Goal: Task Accomplishment & Management: Use online tool/utility

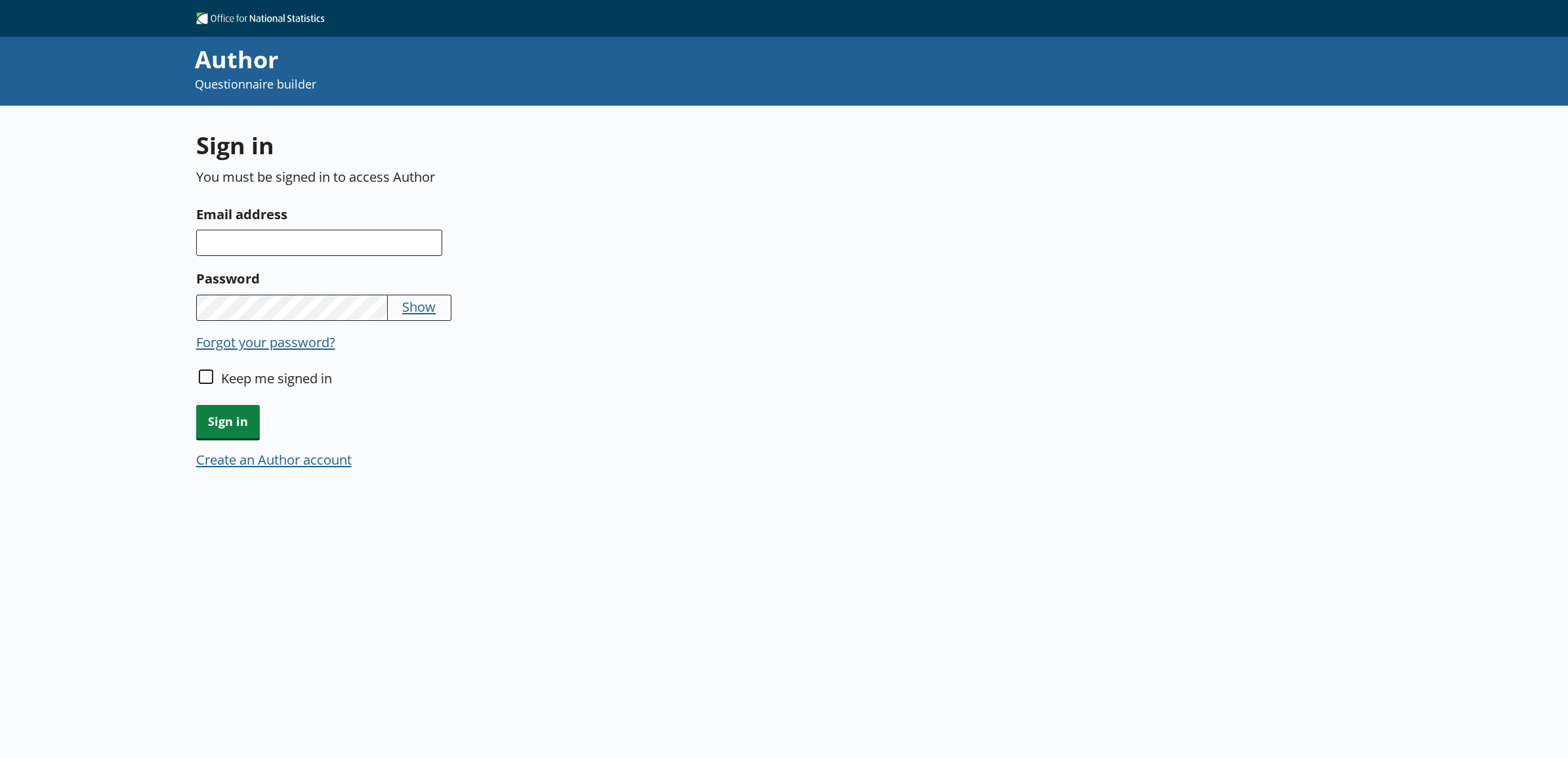
click at [398, 572] on div "Sign in You must be signed in to access Author Email address Password Show Forg…" at bounding box center [784, 447] width 1176 height 681
click at [283, 251] on input "Email address" at bounding box center [319, 243] width 246 height 26
type input "kim.hunter@ons.gov.uk"
click at [243, 427] on span "Sign in" at bounding box center [227, 422] width 64 height 34
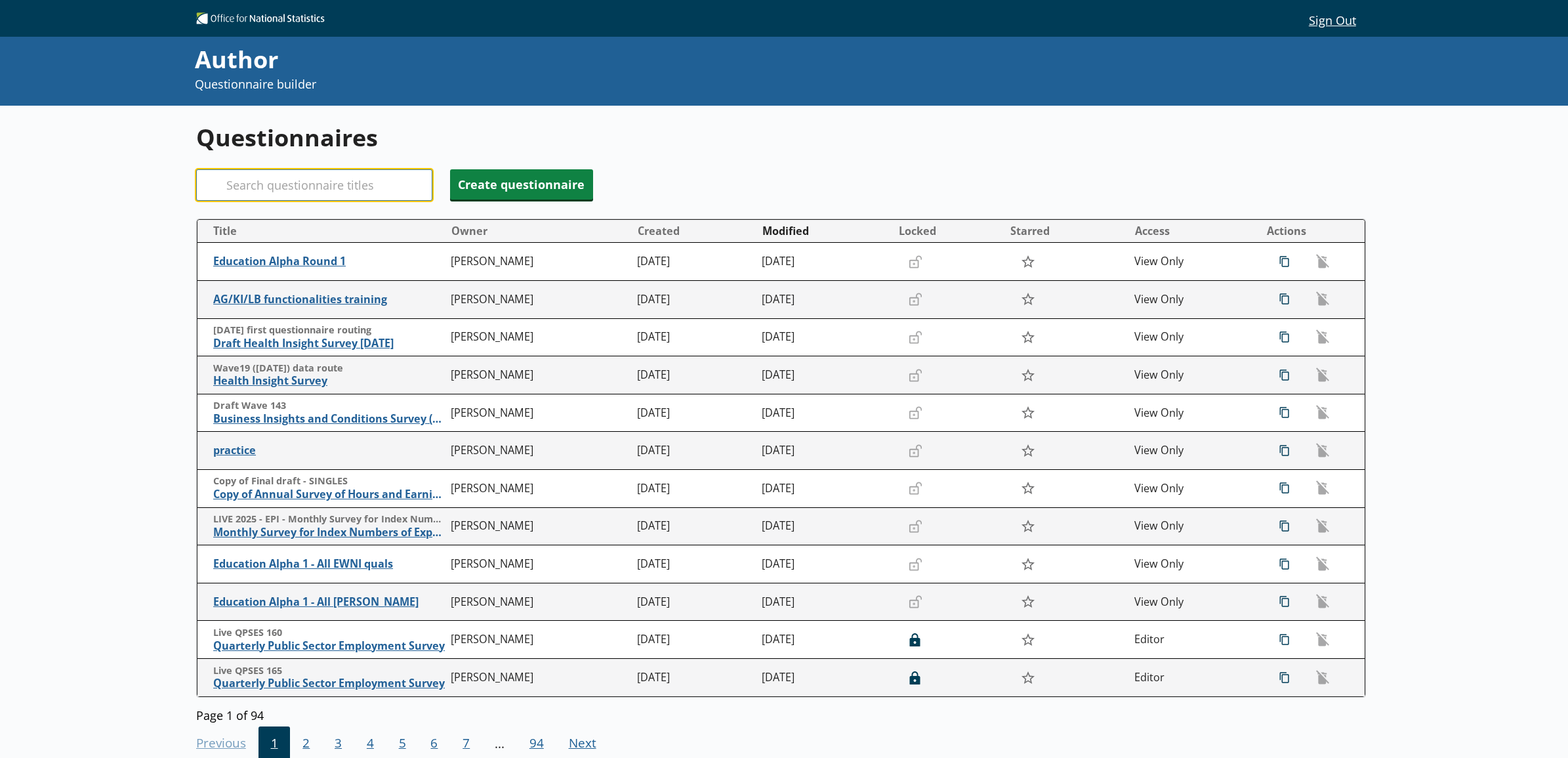
click at [263, 183] on input "Search" at bounding box center [314, 185] width 236 height 31
click at [142, 398] on div "Questionnaires Search Create questionnaire Title Owner Created Modified Locked …" at bounding box center [784, 485] width 1568 height 758
click at [346, 182] on input "Search" at bounding box center [314, 185] width 236 height 31
click at [366, 428] on td "Draft Wave 143 Business Insights and Conditions Survey (BICS)" at bounding box center [321, 412] width 248 height 38
click at [358, 419] on span "Business Insights and Conditions Survey (BICS)" at bounding box center [330, 419] width 232 height 14
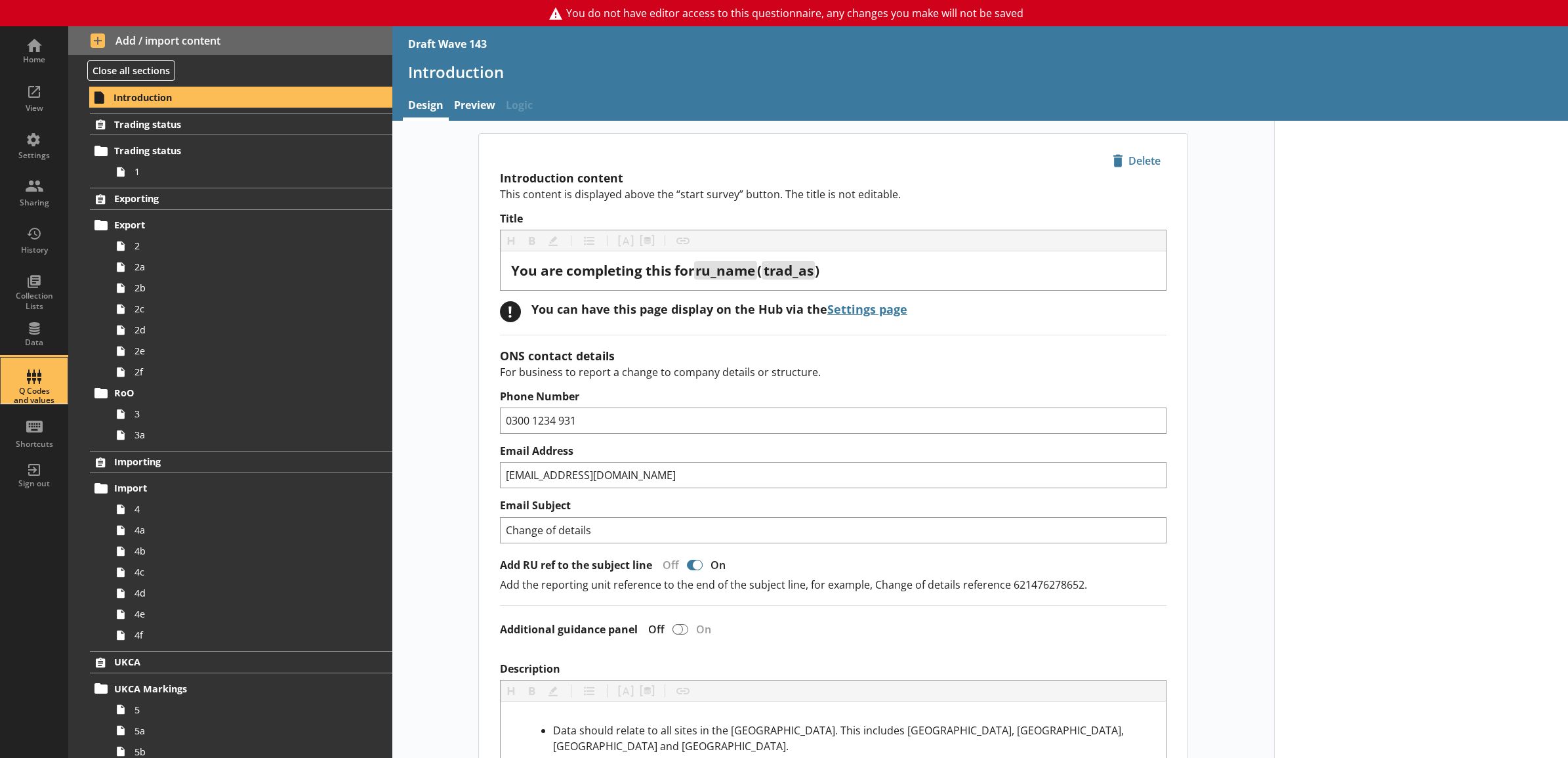
click at [52, 402] on div "Q Codes and values" at bounding box center [34, 396] width 46 height 19
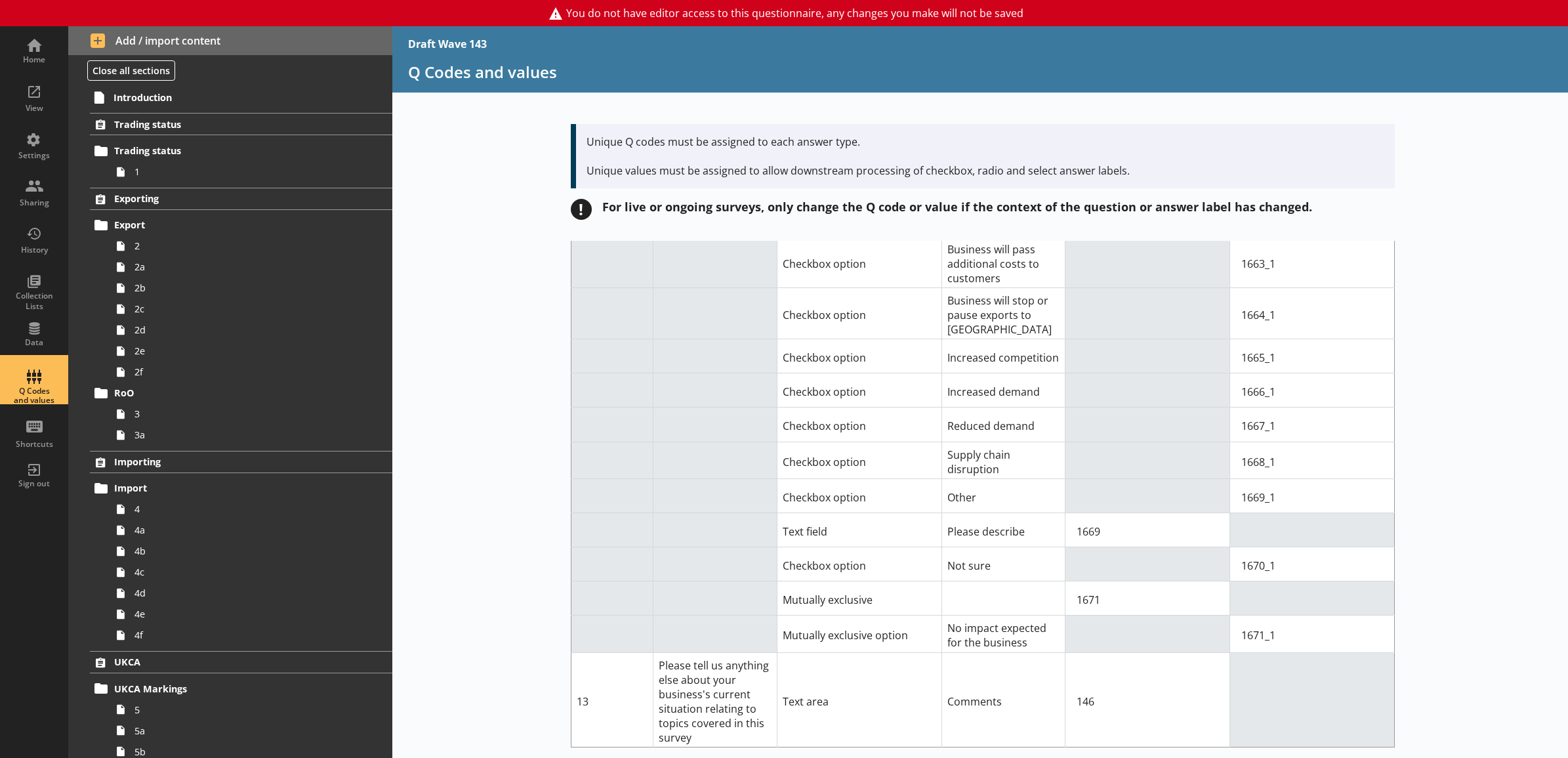
scroll to position [10347, 0]
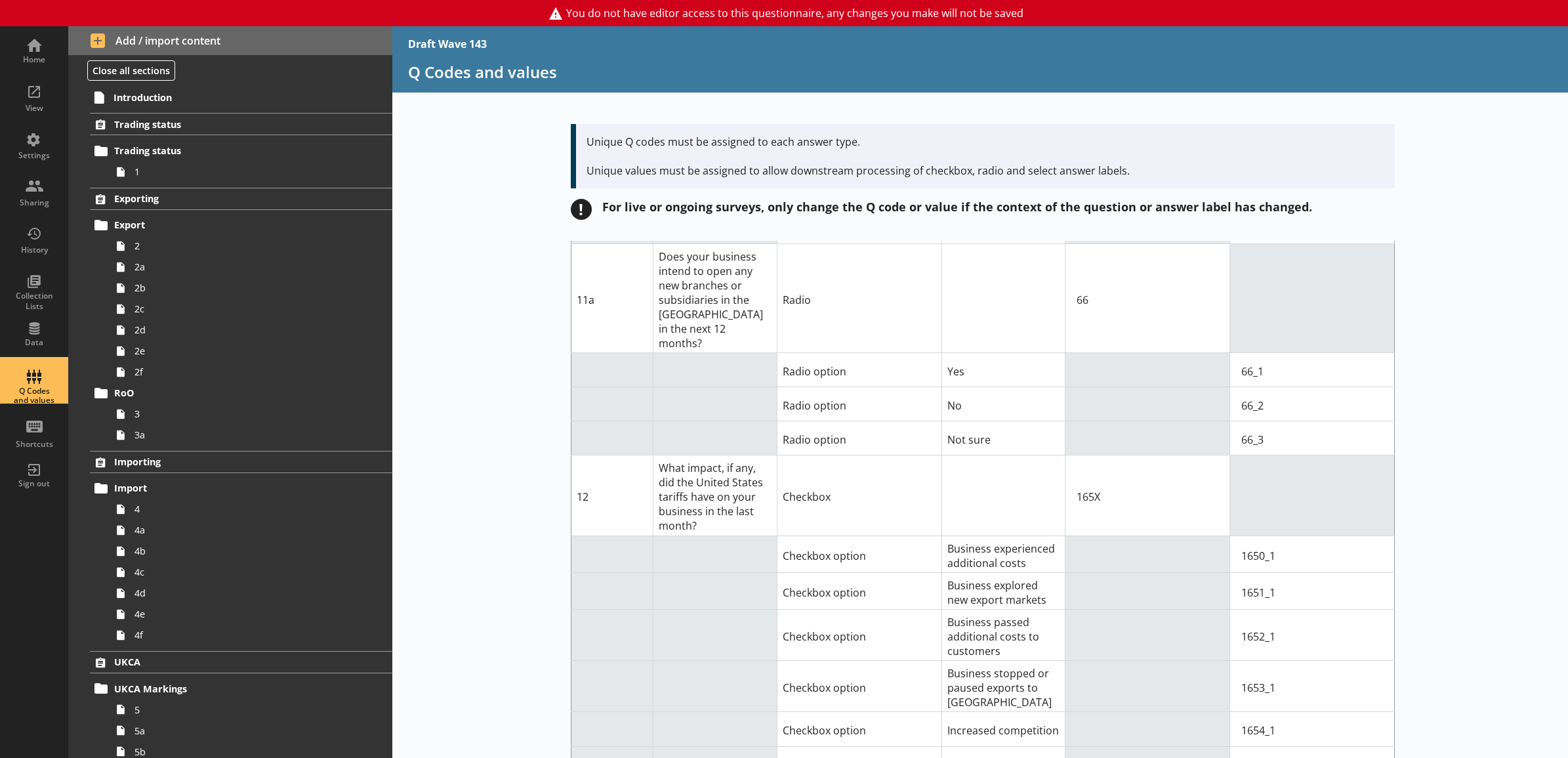
click at [433, 480] on div "Short code Question Answer Type Answer label Q code for answer type Value for c…" at bounding box center [980, 500] width 1176 height 518
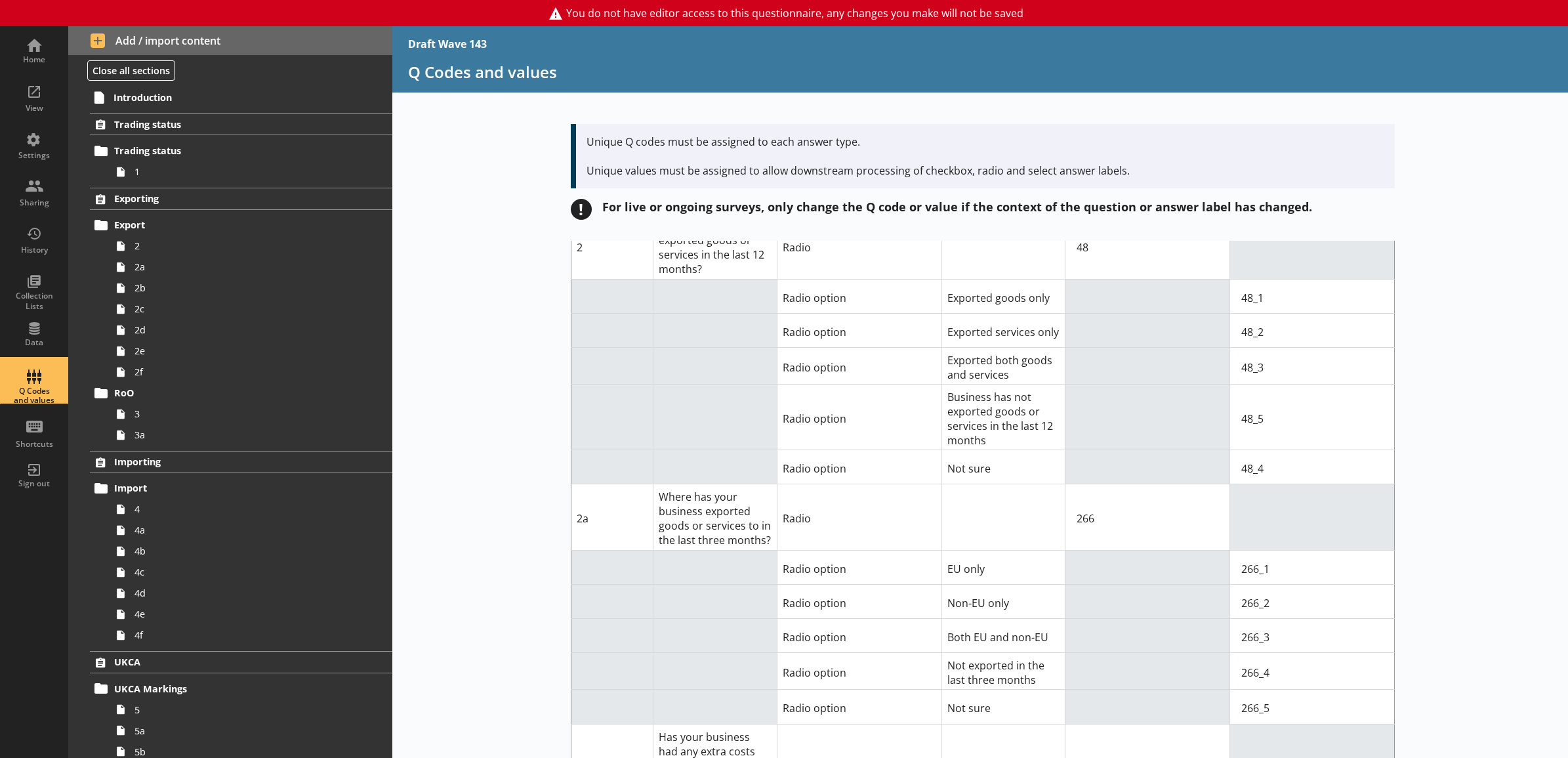
scroll to position [0, 0]
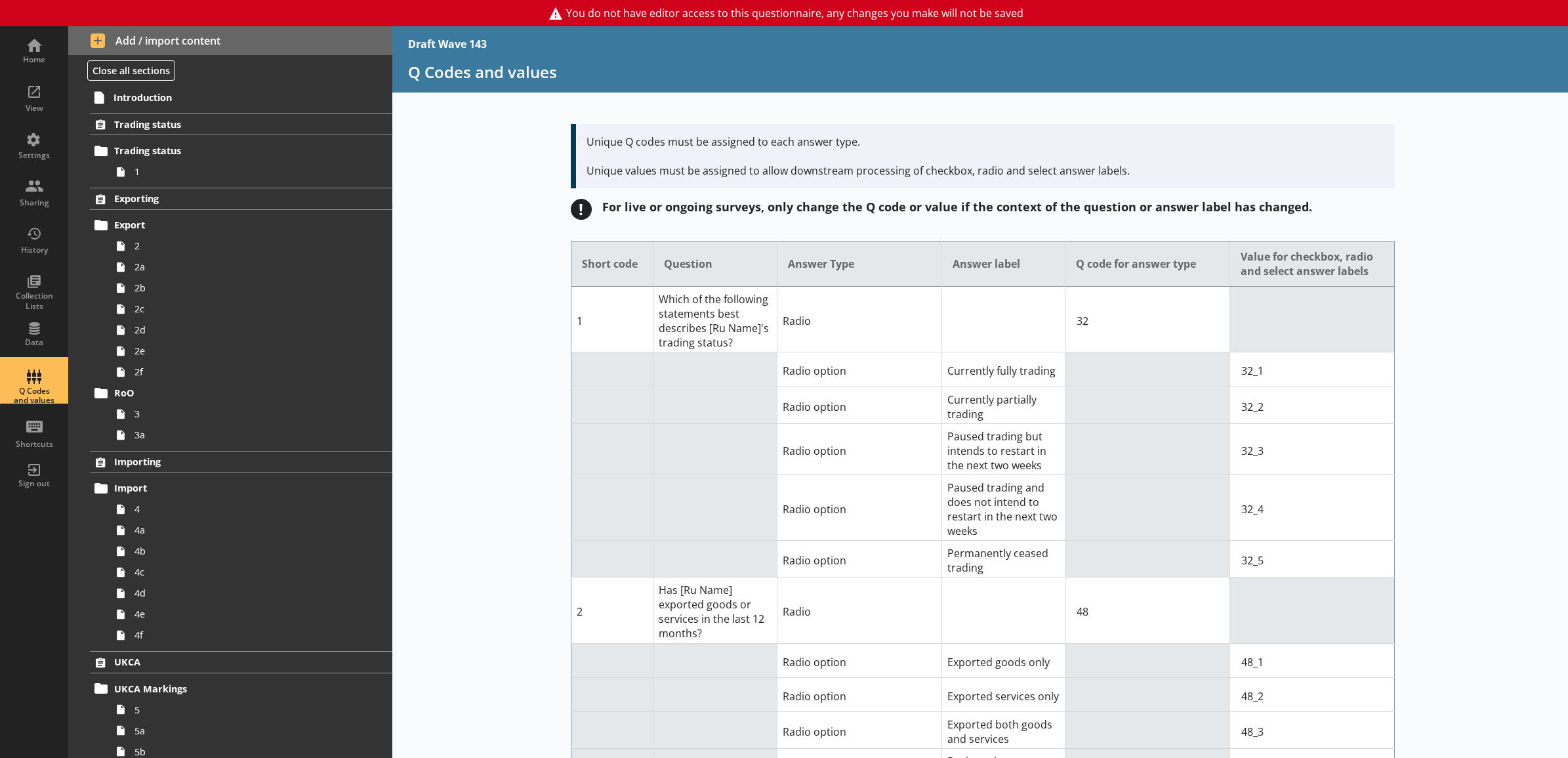
click at [501, 412] on div "Short code Question Answer Type Answer label Q code for answer type Value for c…" at bounding box center [980, 500] width 1176 height 518
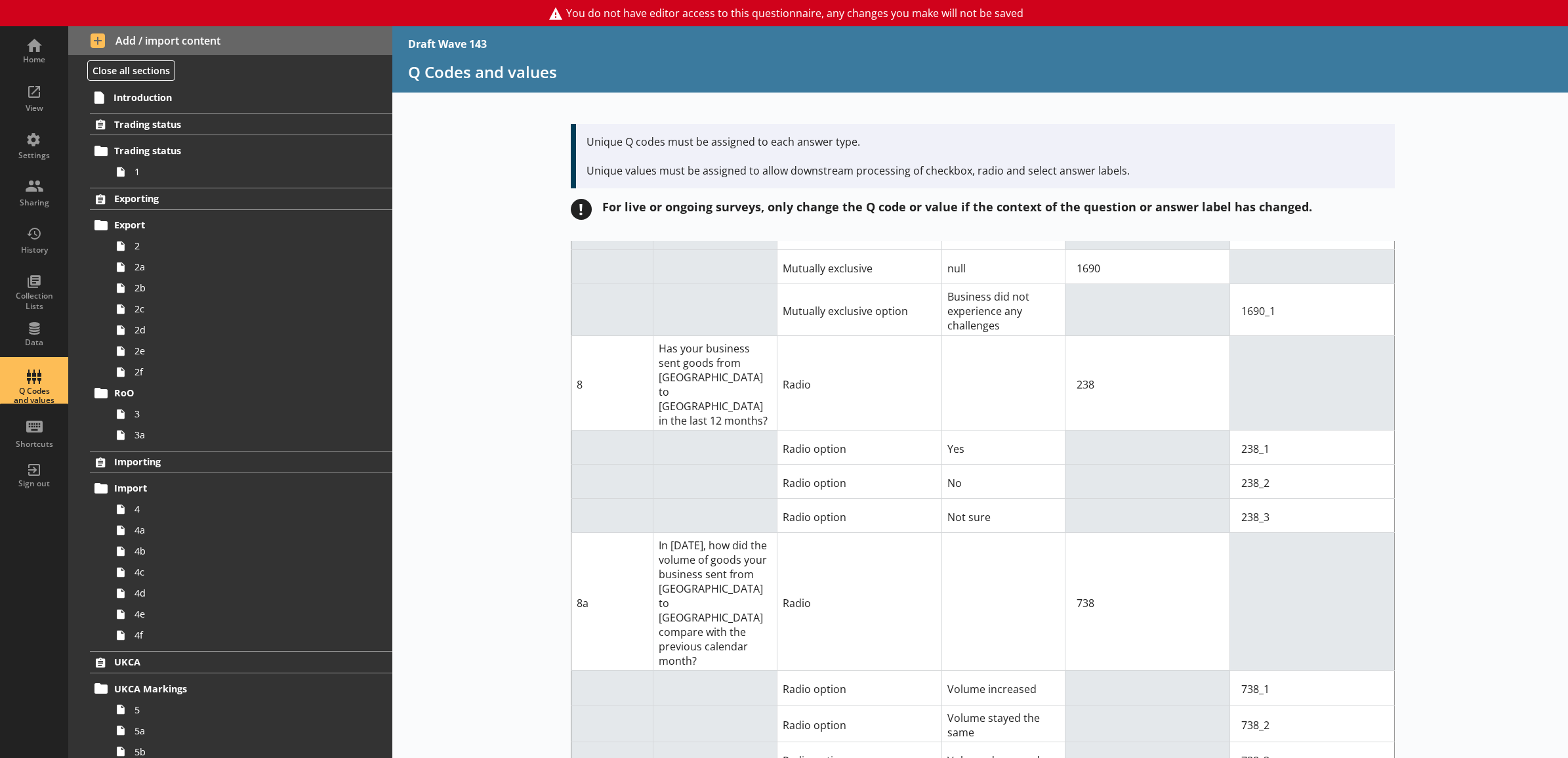
scroll to position [7750, 0]
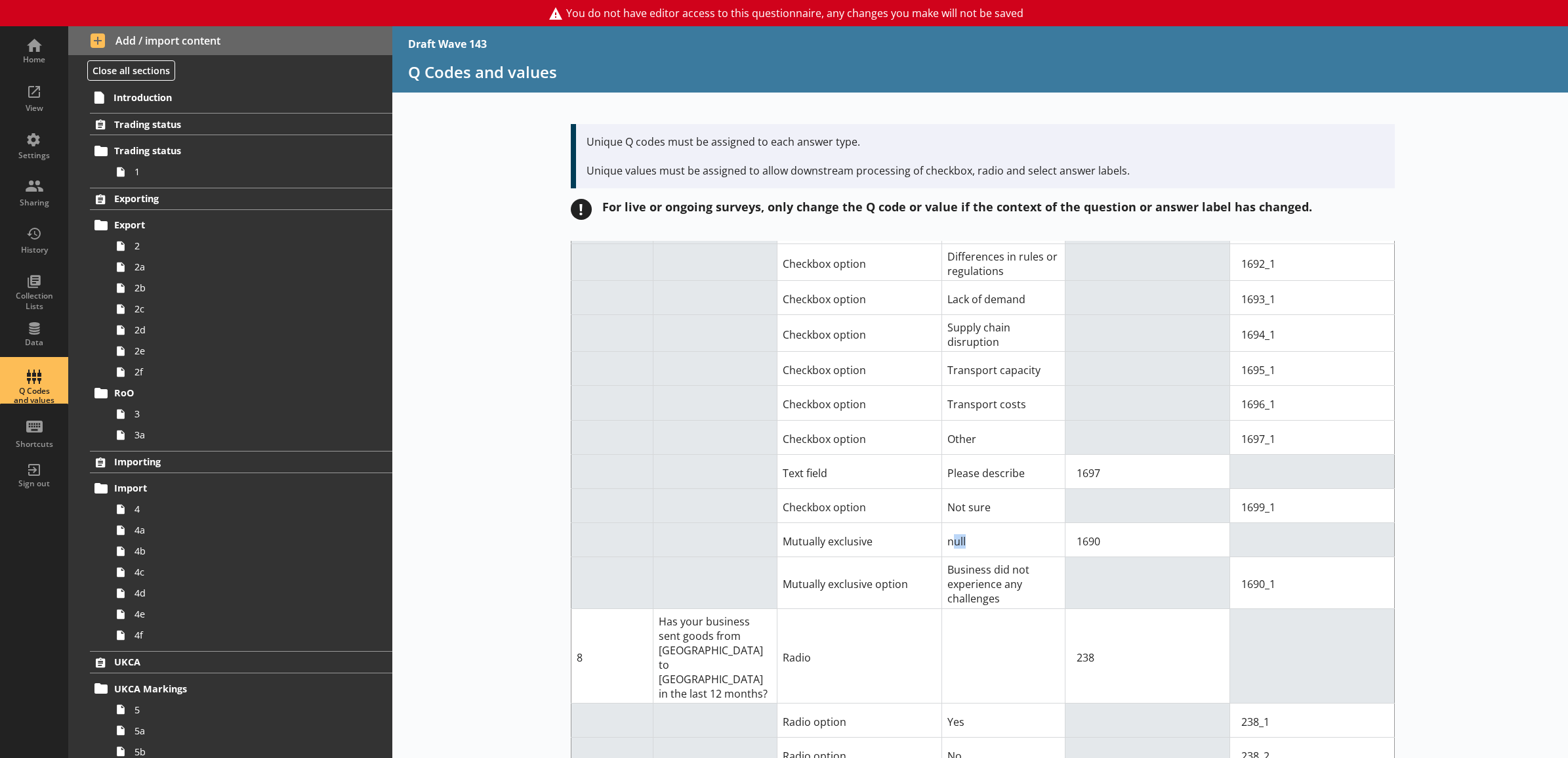
drag, startPoint x: 965, startPoint y: 719, endPoint x: 946, endPoint y: 721, distance: 19.1
click at [946, 558] on td "null" at bounding box center [1003, 540] width 123 height 34
drag, startPoint x: 946, startPoint y: 721, endPoint x: 1010, endPoint y: 725, distance: 64.1
click at [1010, 558] on td "null" at bounding box center [1003, 540] width 123 height 34
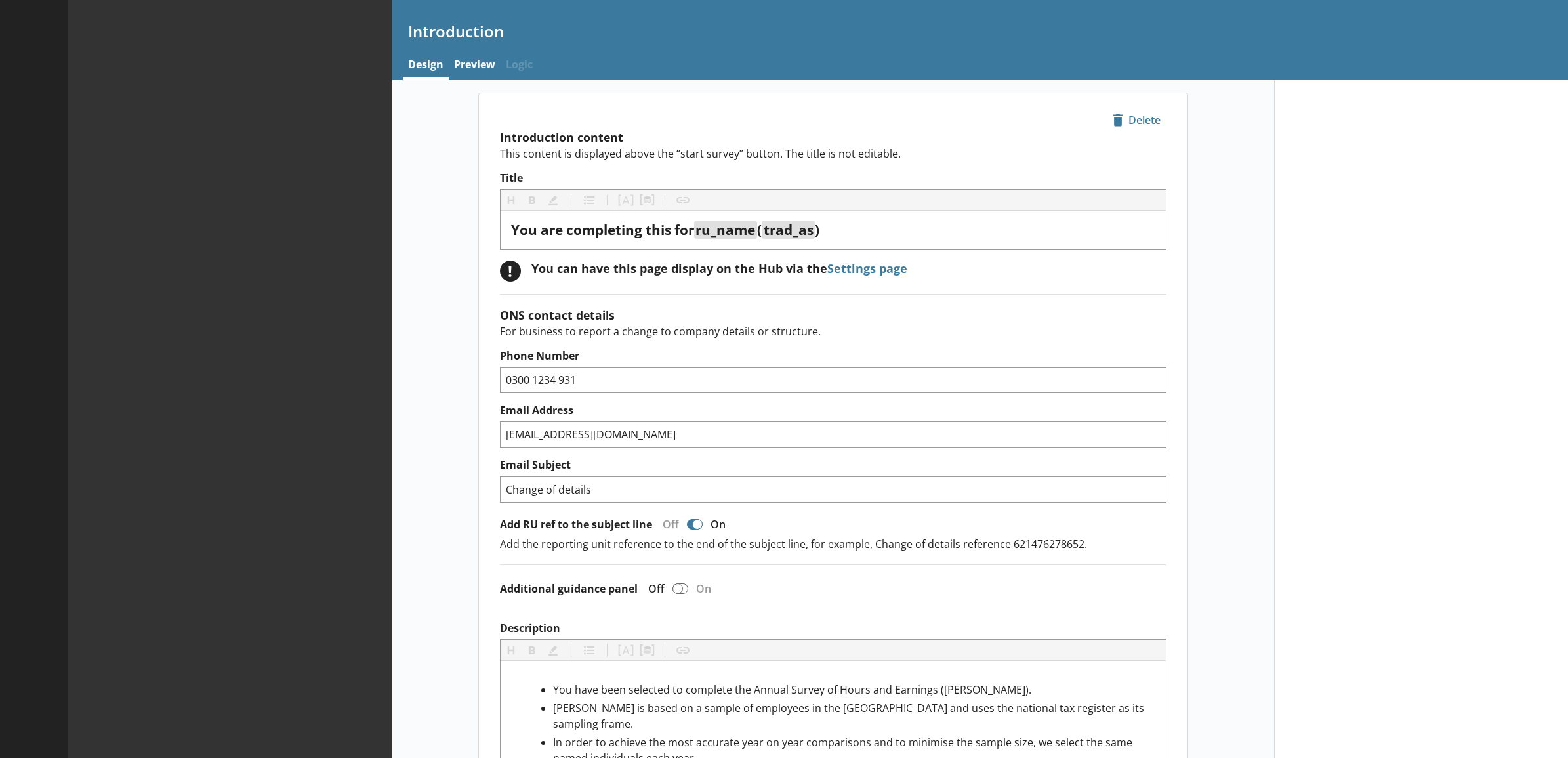
type textarea "x"
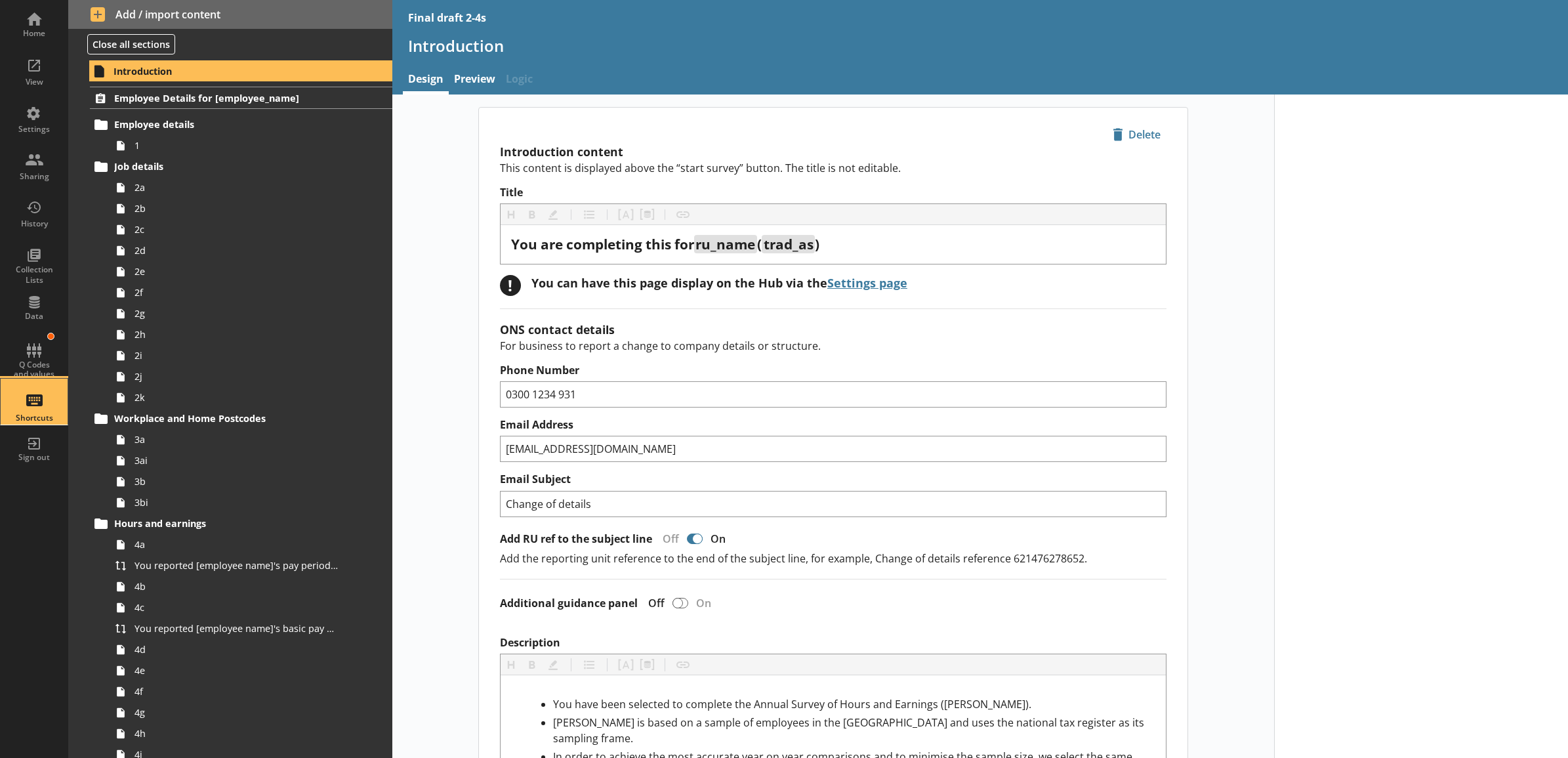
click at [19, 385] on div "Shortcuts" at bounding box center [34, 402] width 46 height 46
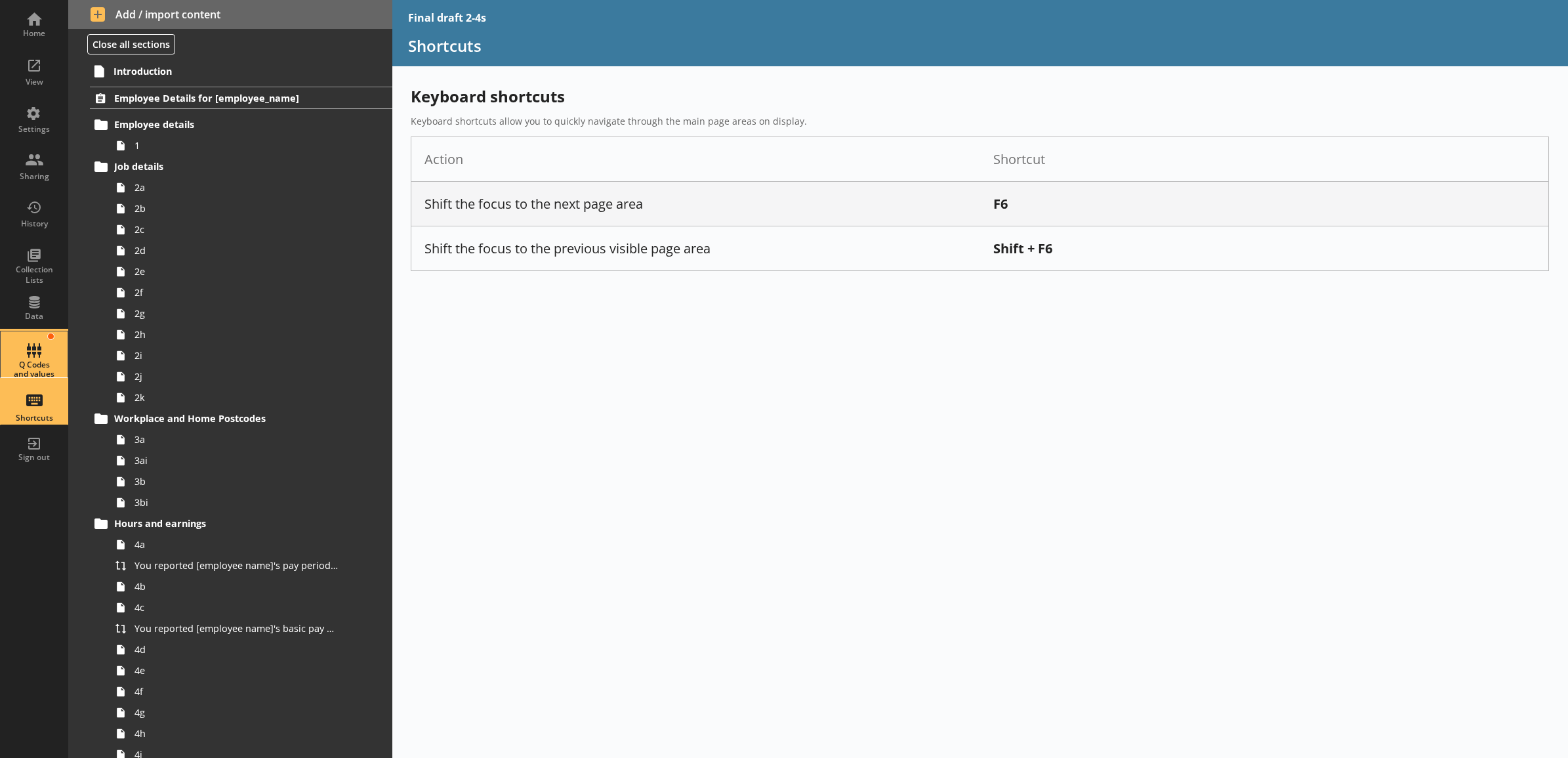
click at [28, 363] on div "Q Codes and values" at bounding box center [34, 369] width 46 height 19
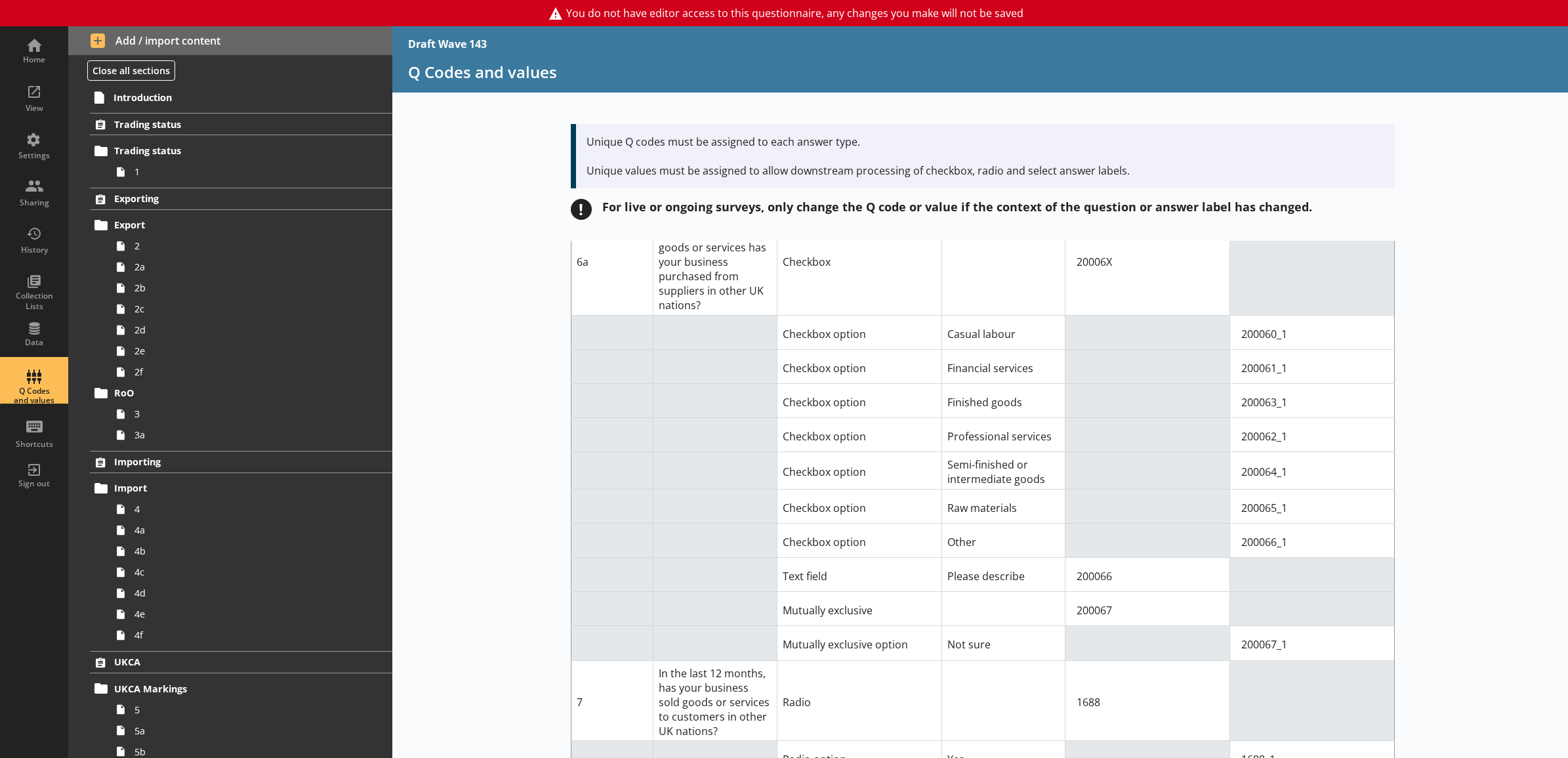
scroll to position [7111, 0]
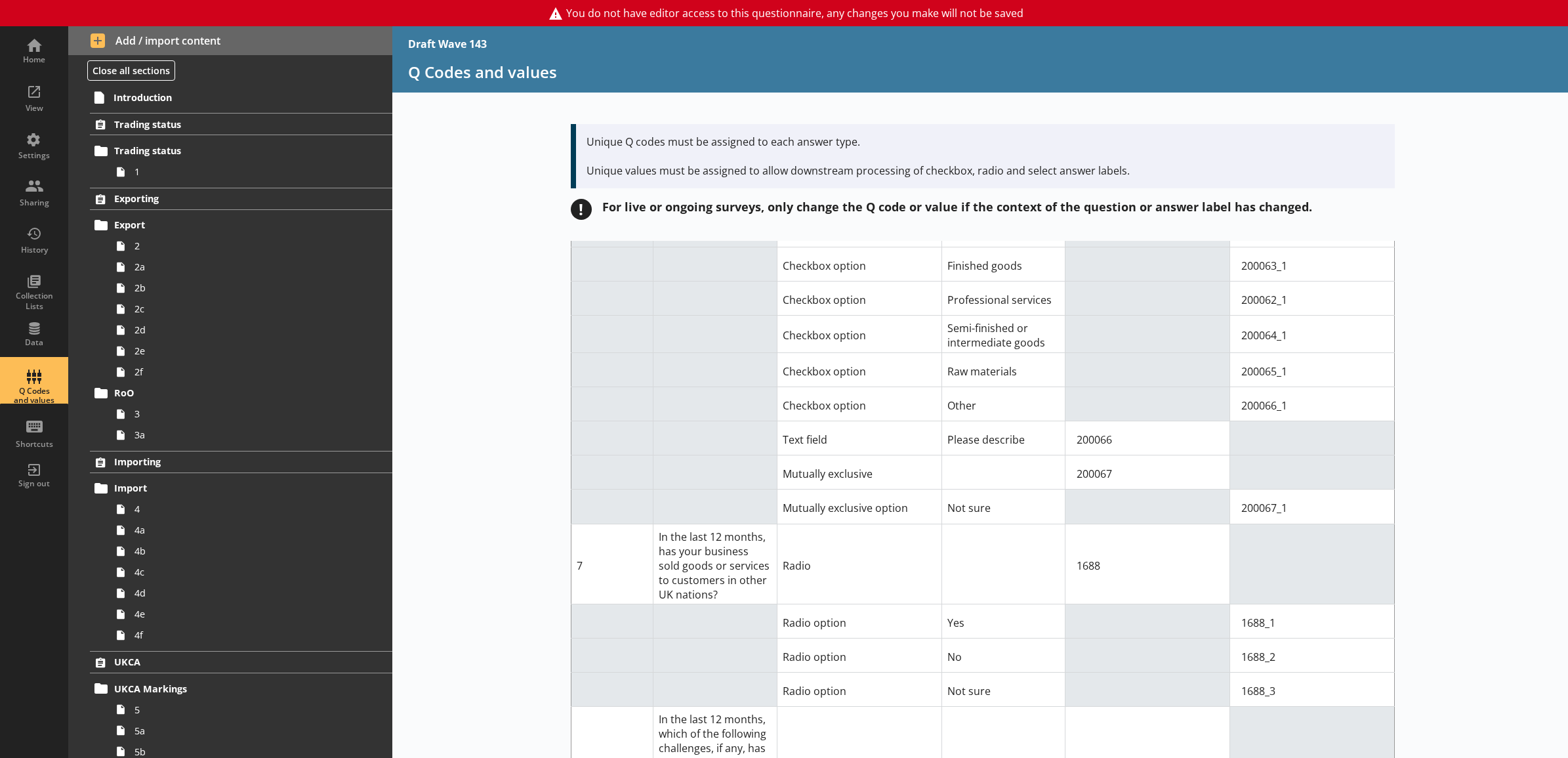
click at [991, 490] on td at bounding box center [1003, 472] width 123 height 34
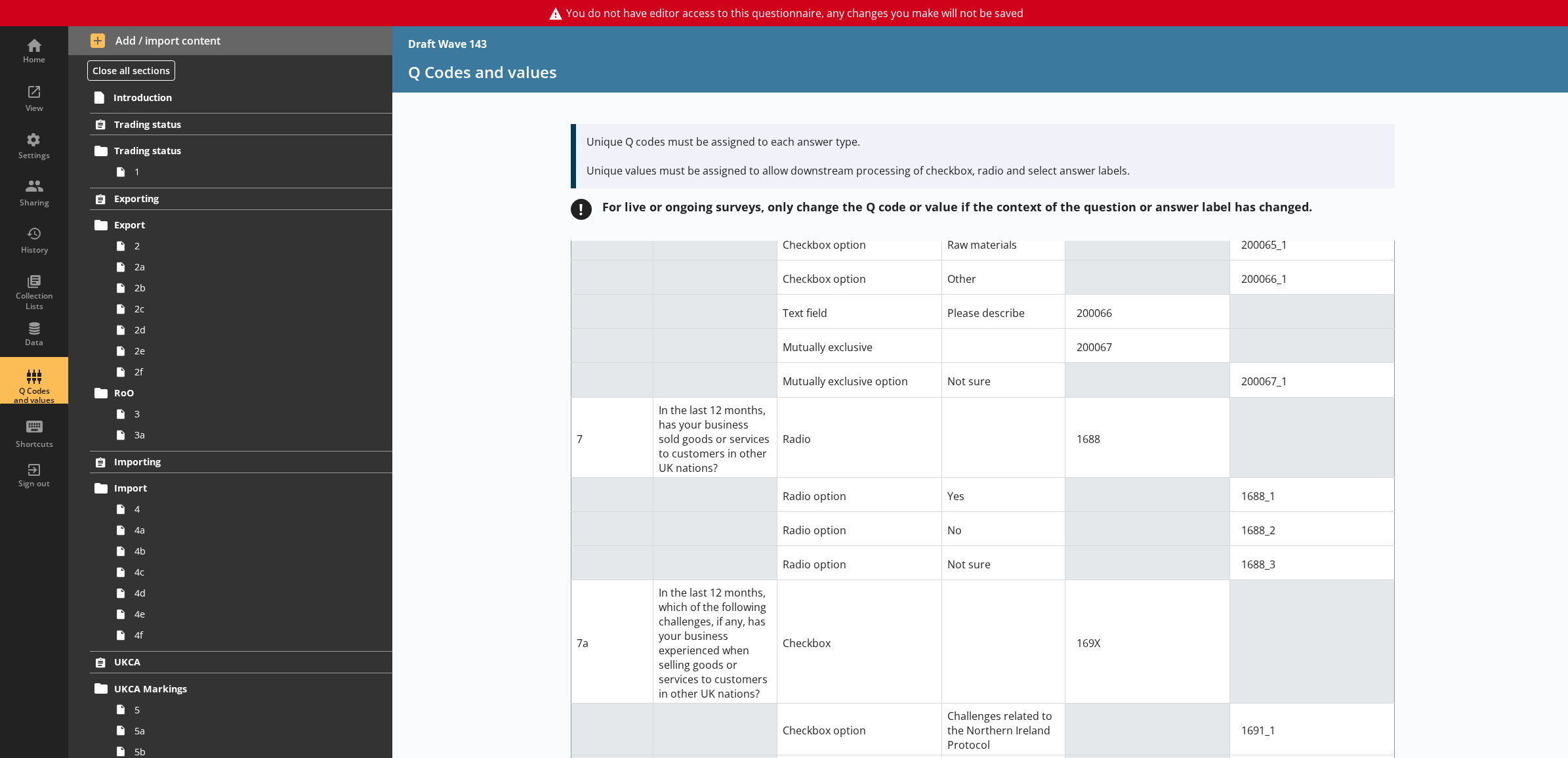
scroll to position [273, 0]
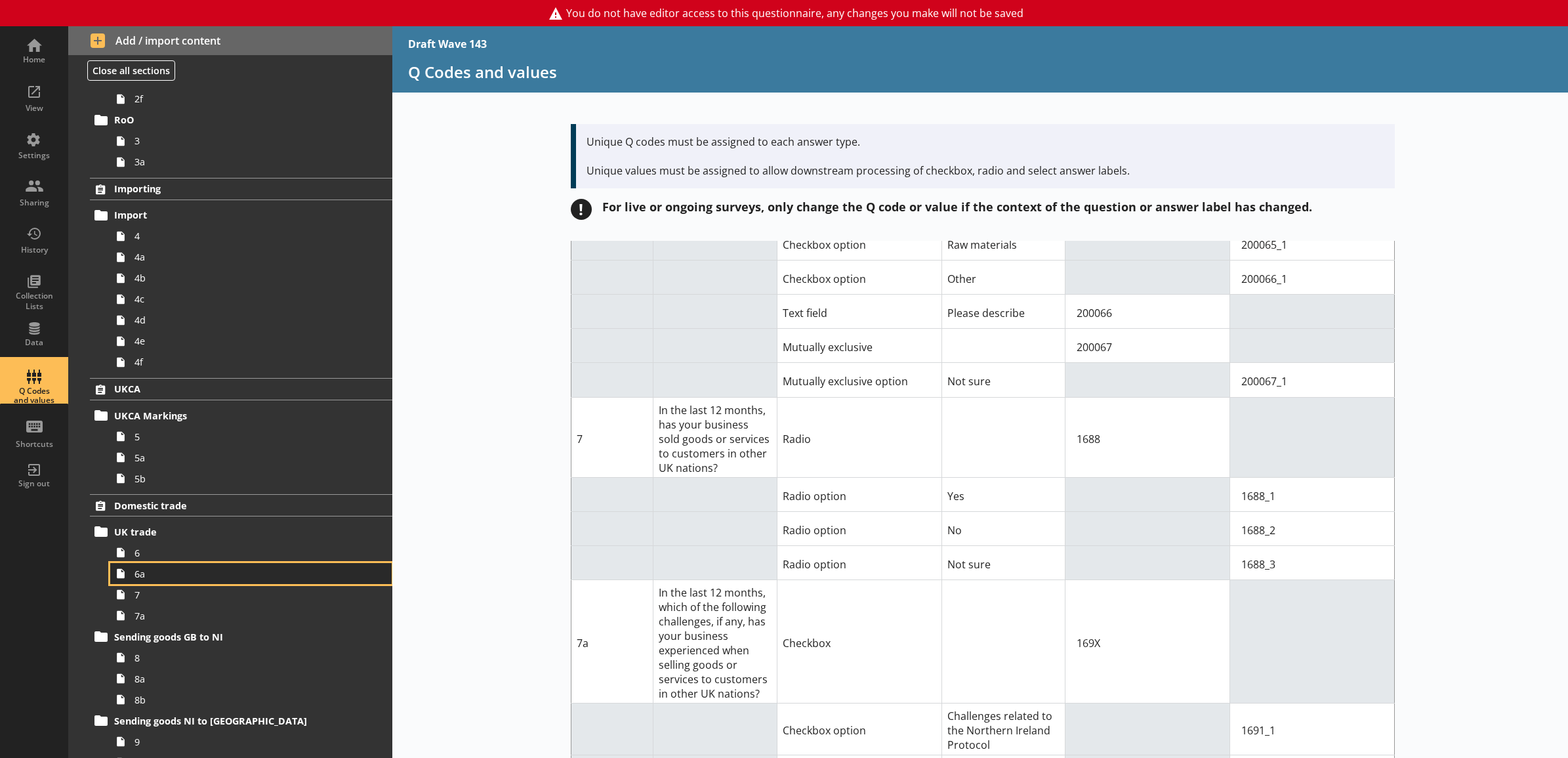
click at [172, 570] on span "6a" at bounding box center [236, 573] width 204 height 12
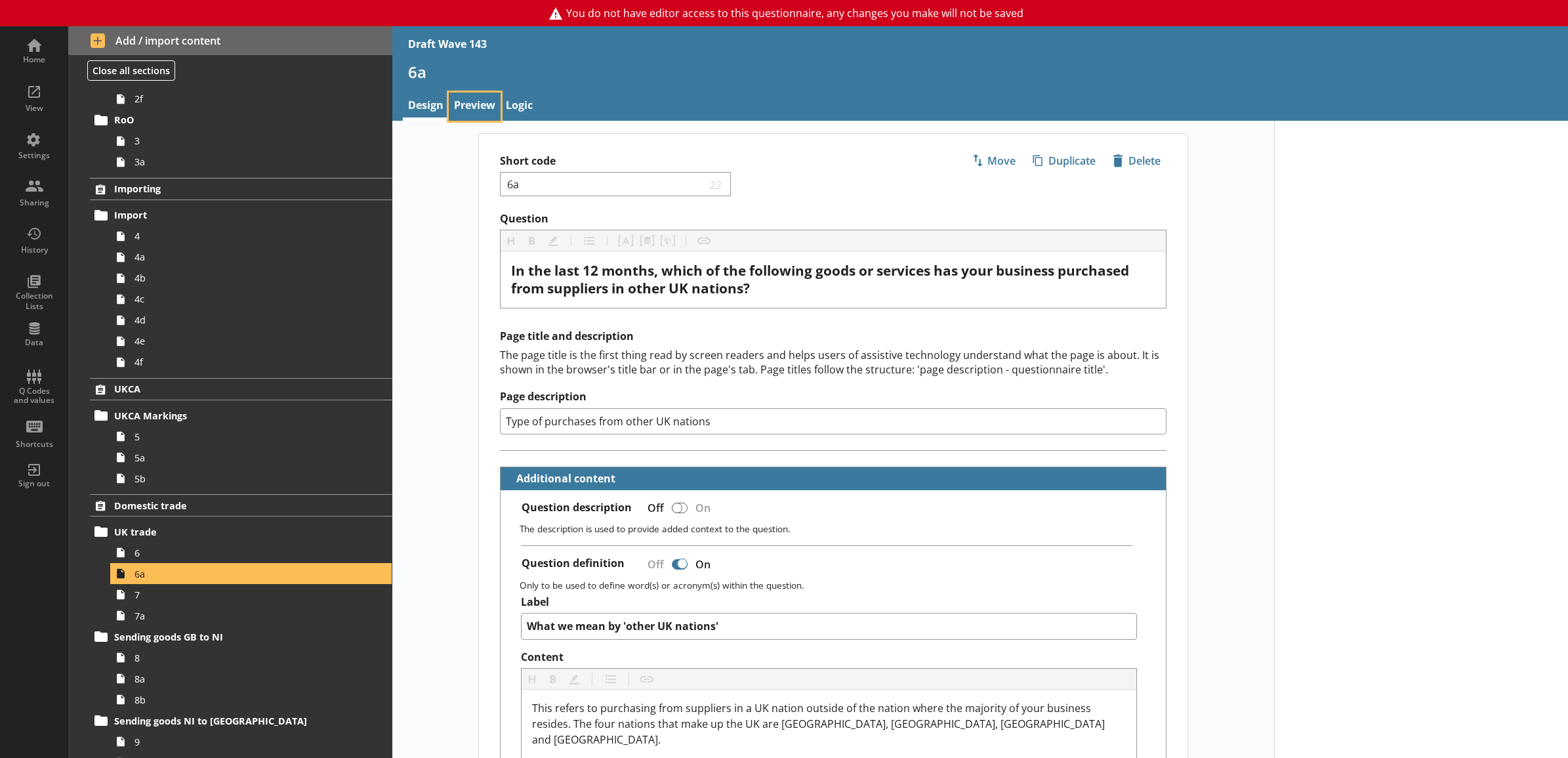
click at [479, 115] on link "Preview" at bounding box center [474, 106] width 52 height 28
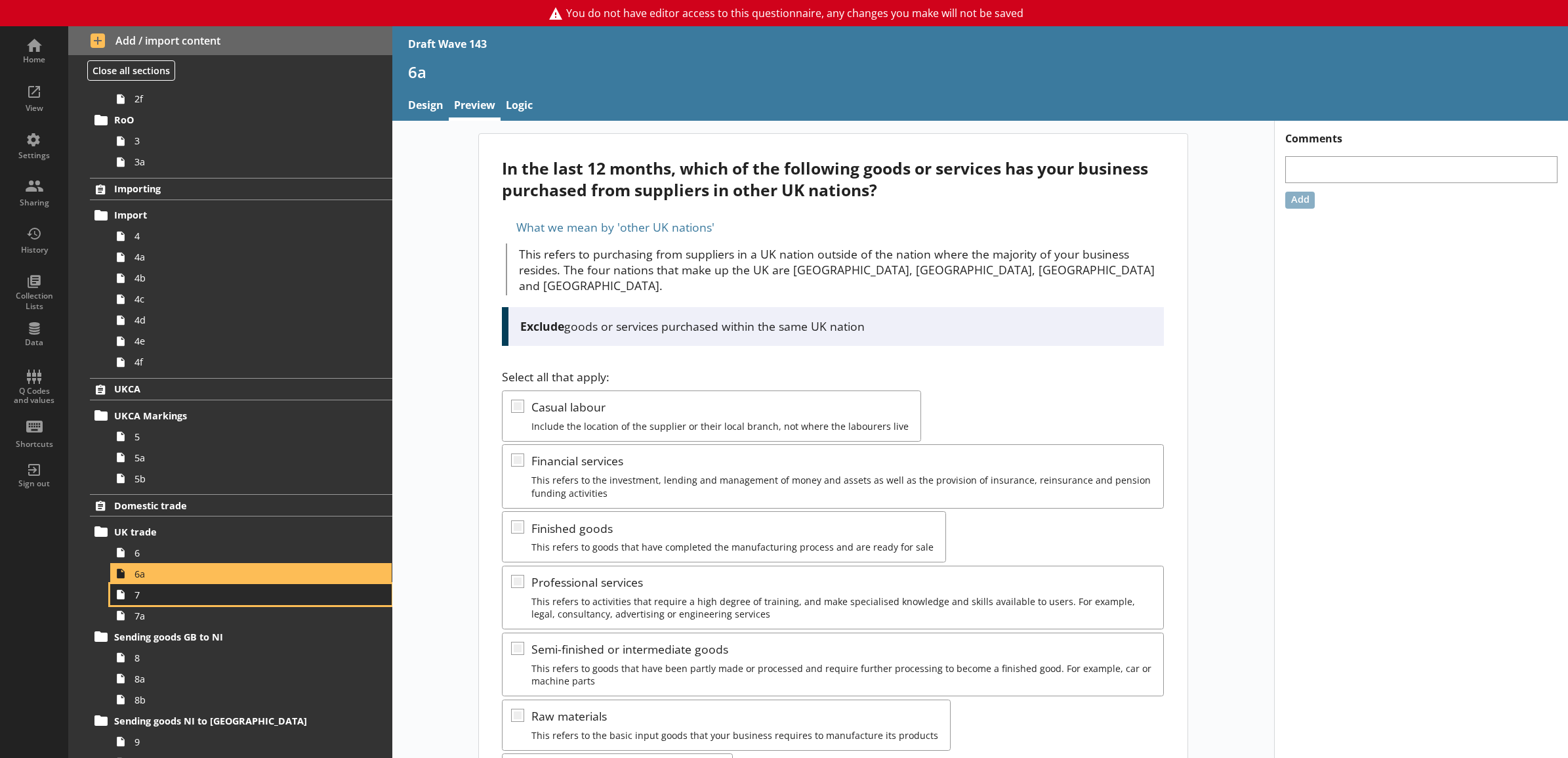
click at [245, 590] on span "7" at bounding box center [236, 595] width 204 height 12
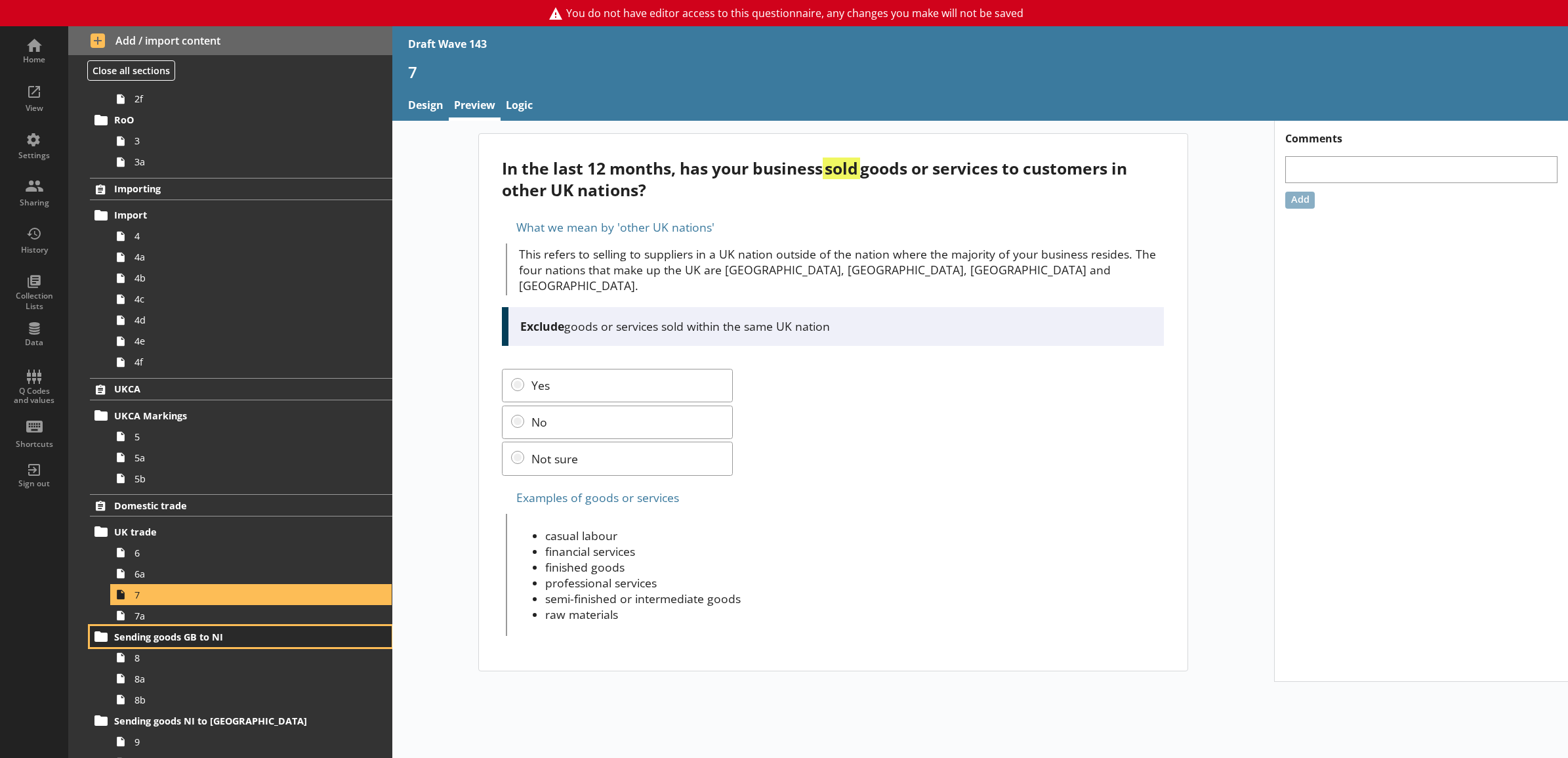
click at [250, 628] on link "Sending goods GB to NI" at bounding box center [241, 636] width 302 height 21
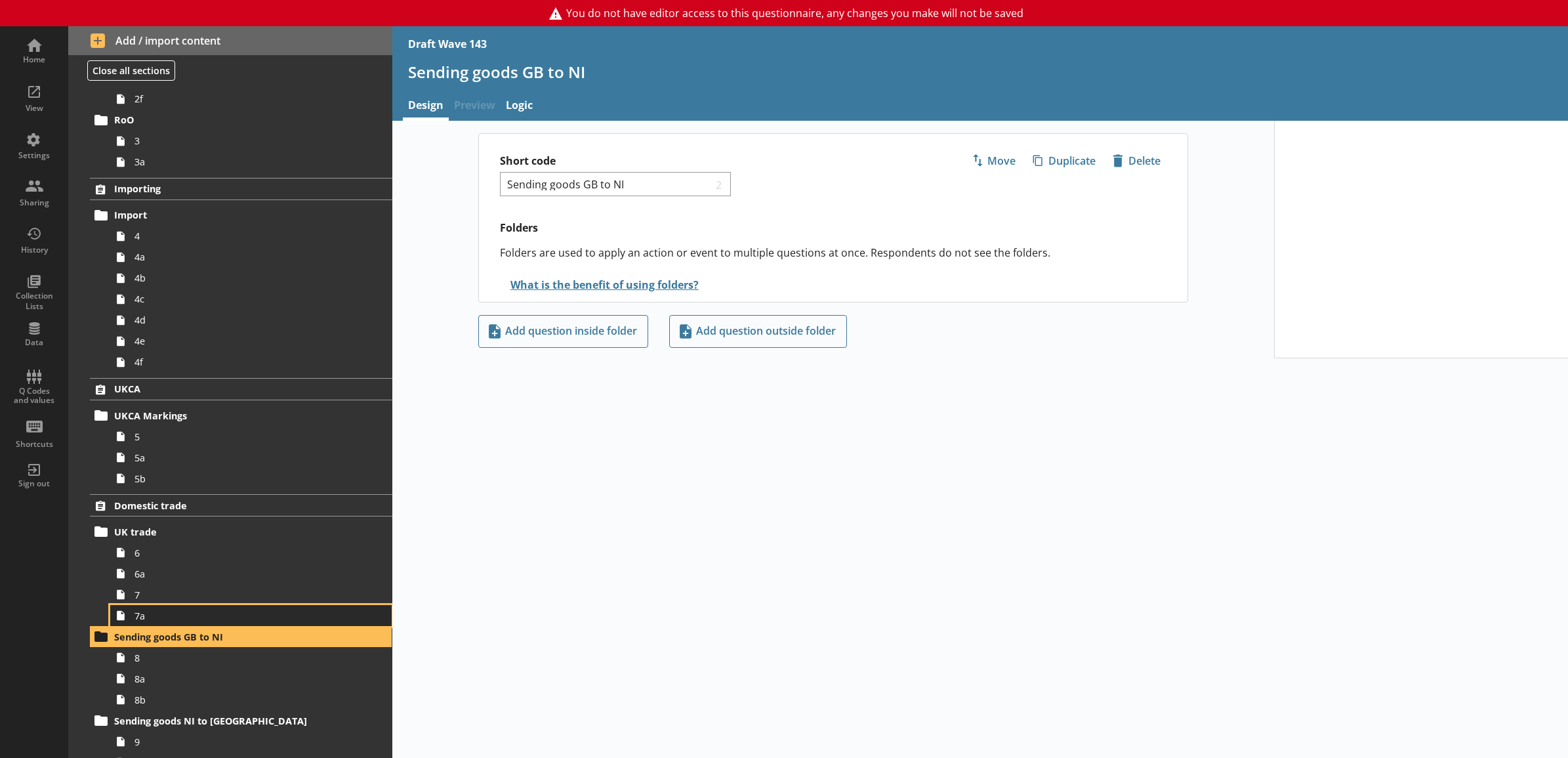
click at [250, 607] on link "7a" at bounding box center [250, 616] width 281 height 21
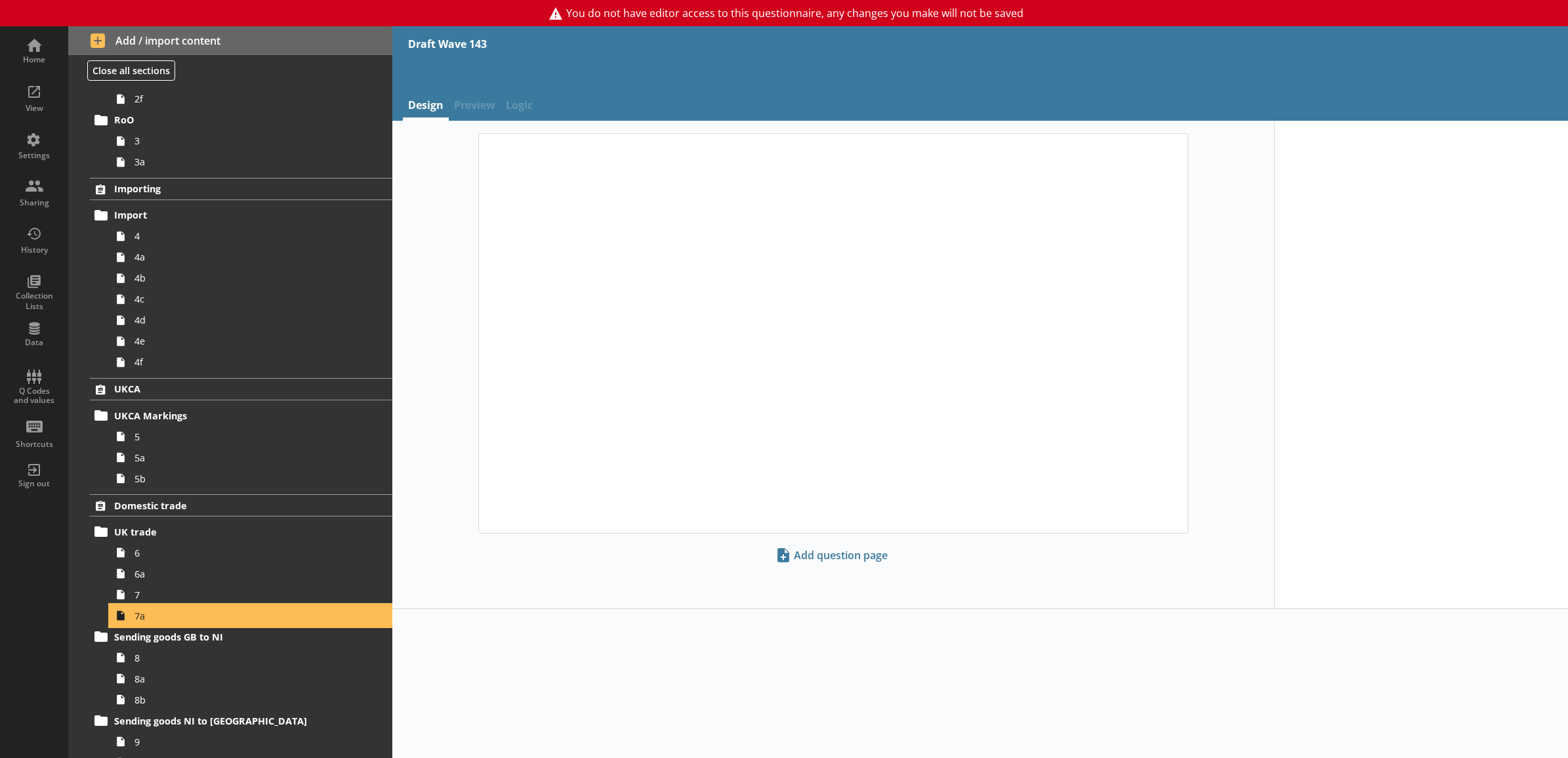
type textarea "x"
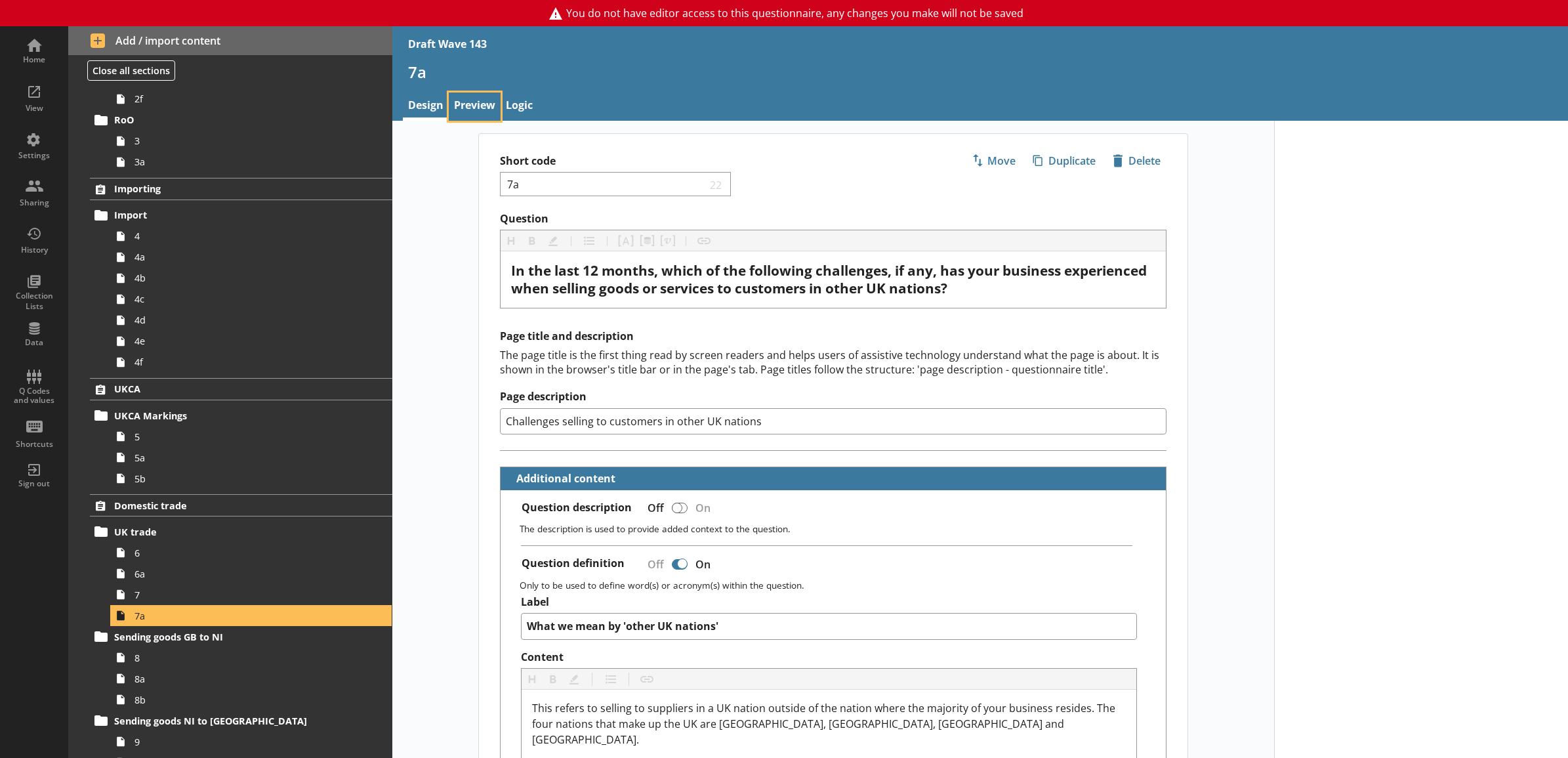
click at [478, 112] on link "Preview" at bounding box center [474, 106] width 52 height 28
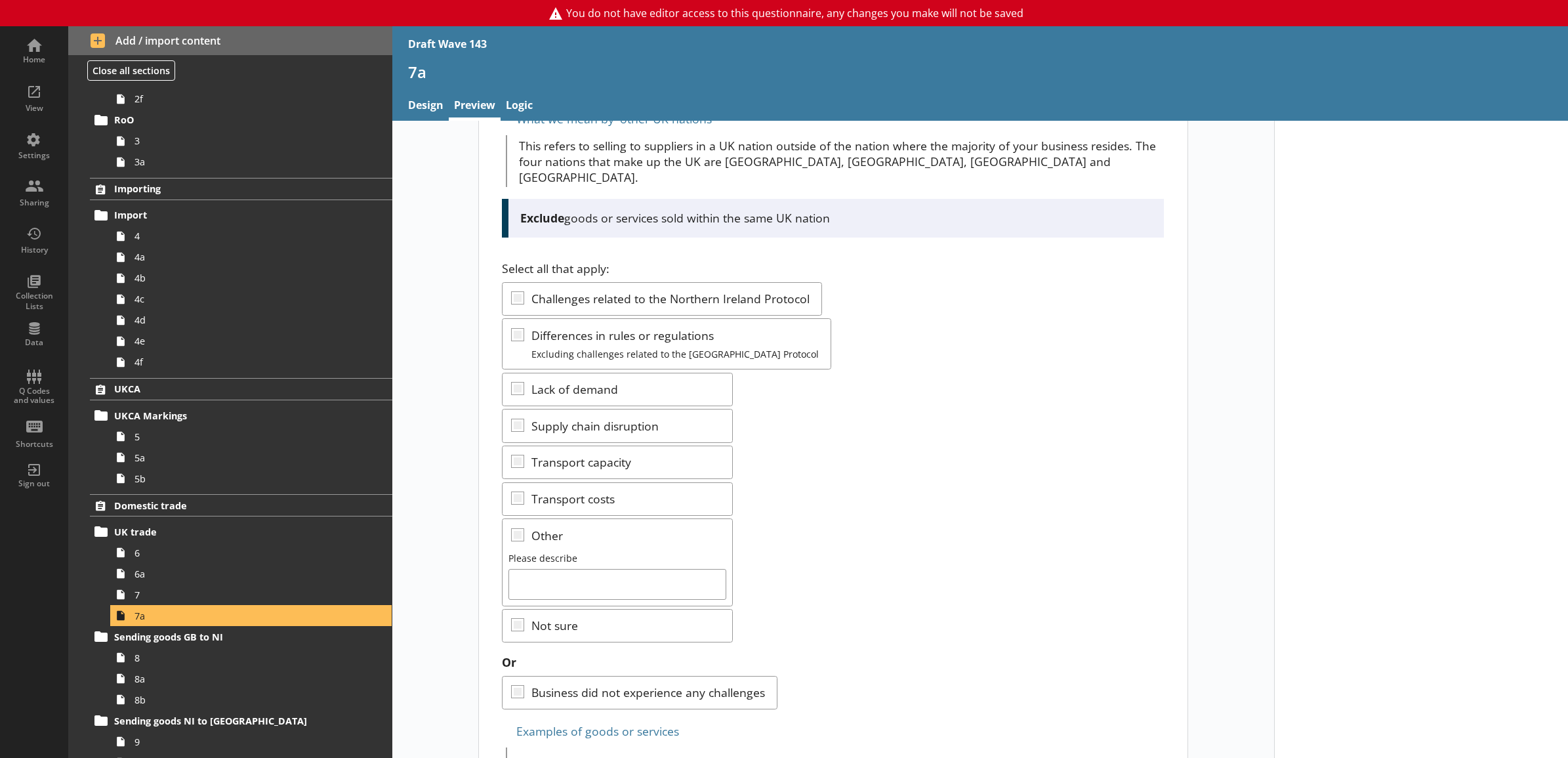
scroll to position [253, 0]
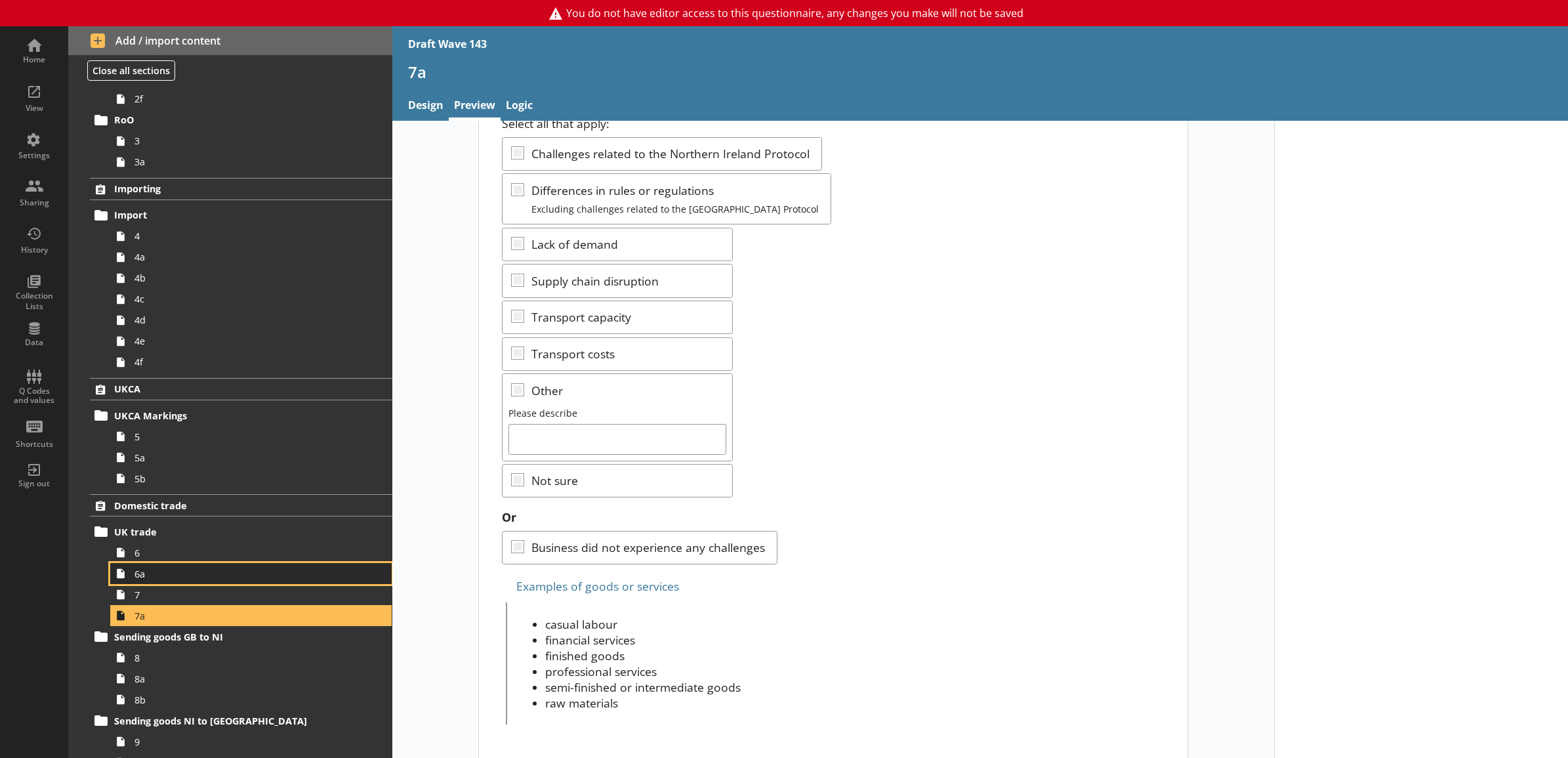
click at [232, 582] on link "6a" at bounding box center [250, 573] width 281 height 21
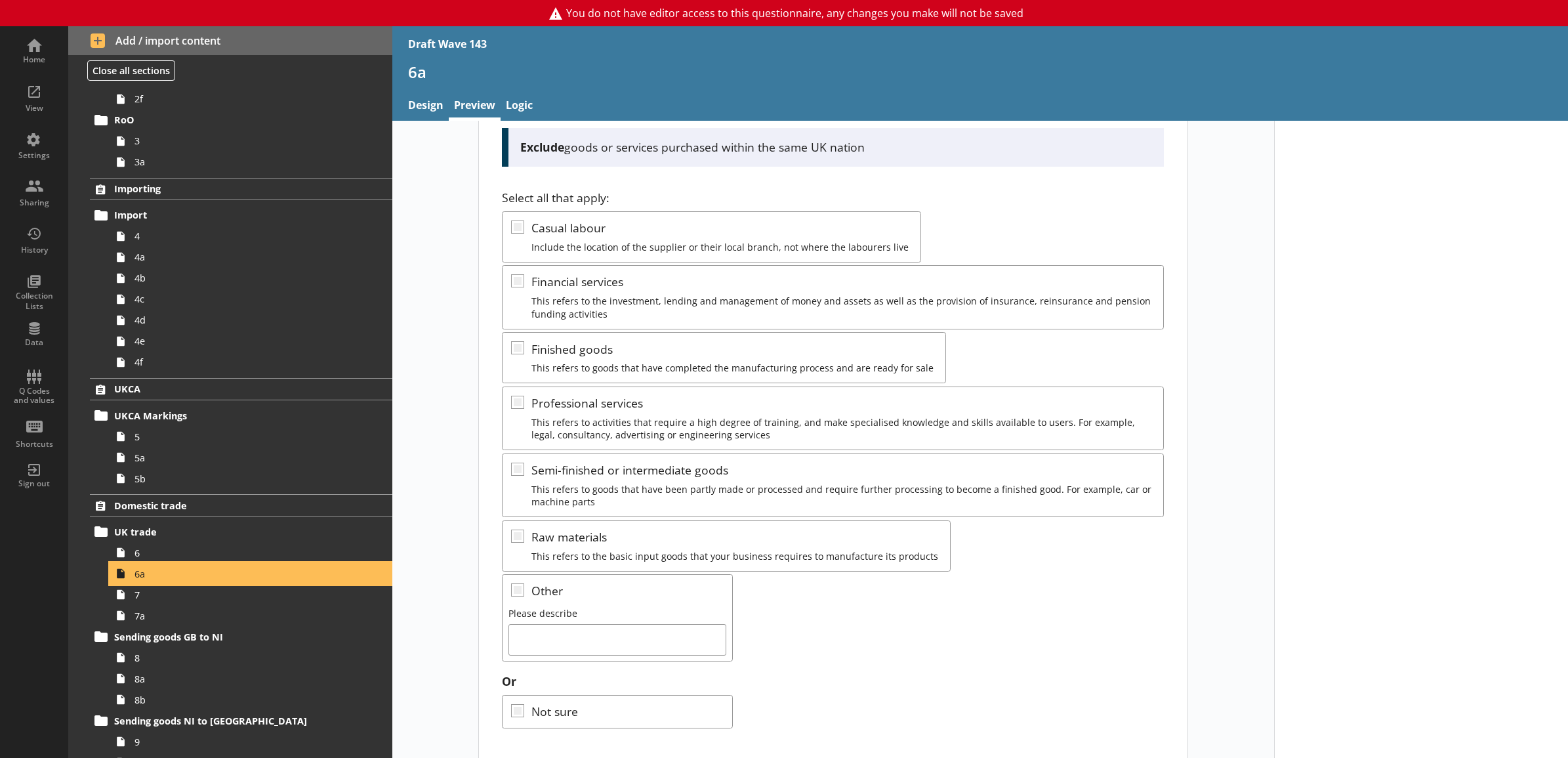
scroll to position [183, 0]
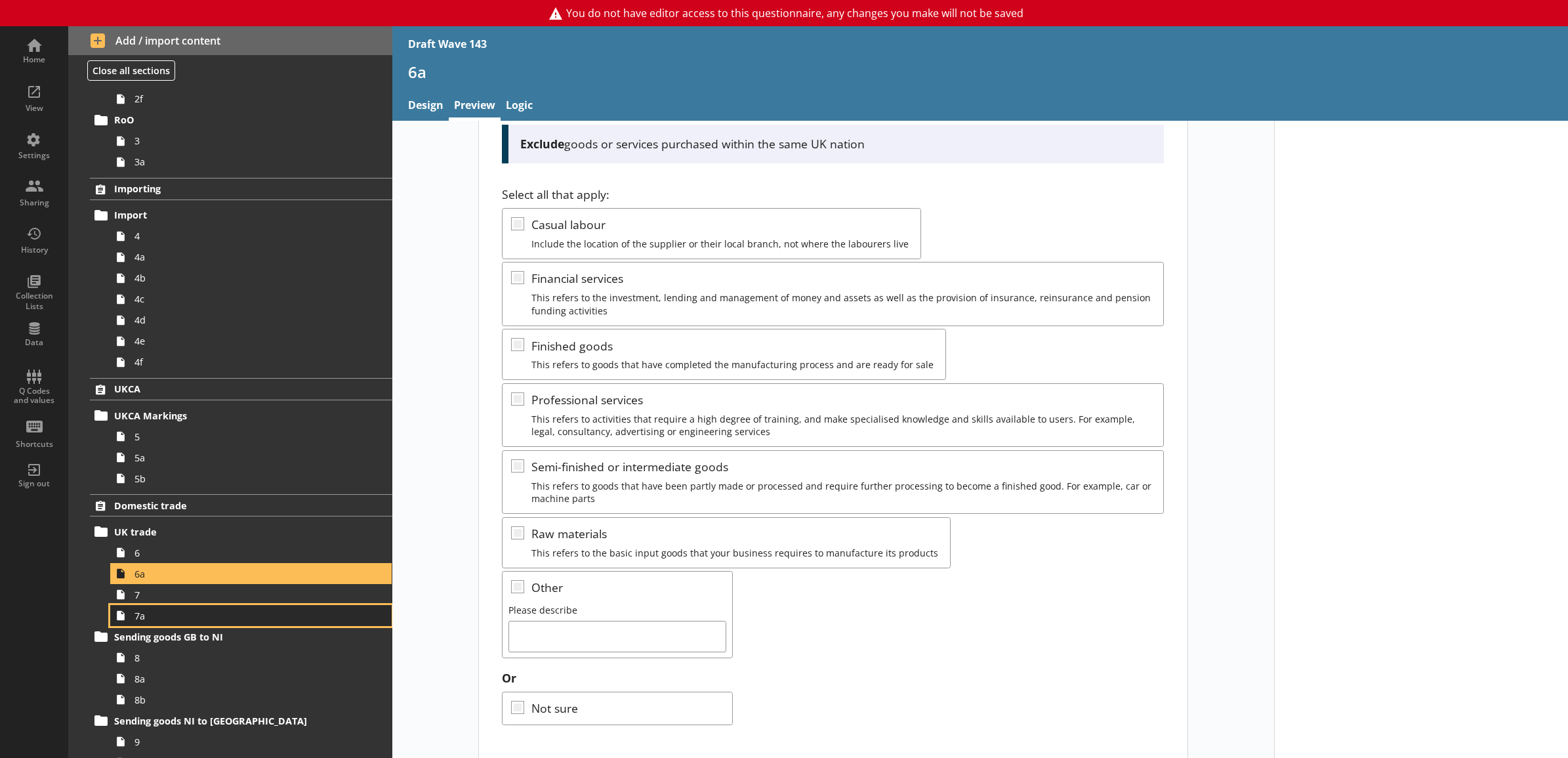
click at [264, 614] on span "7a" at bounding box center [236, 616] width 204 height 12
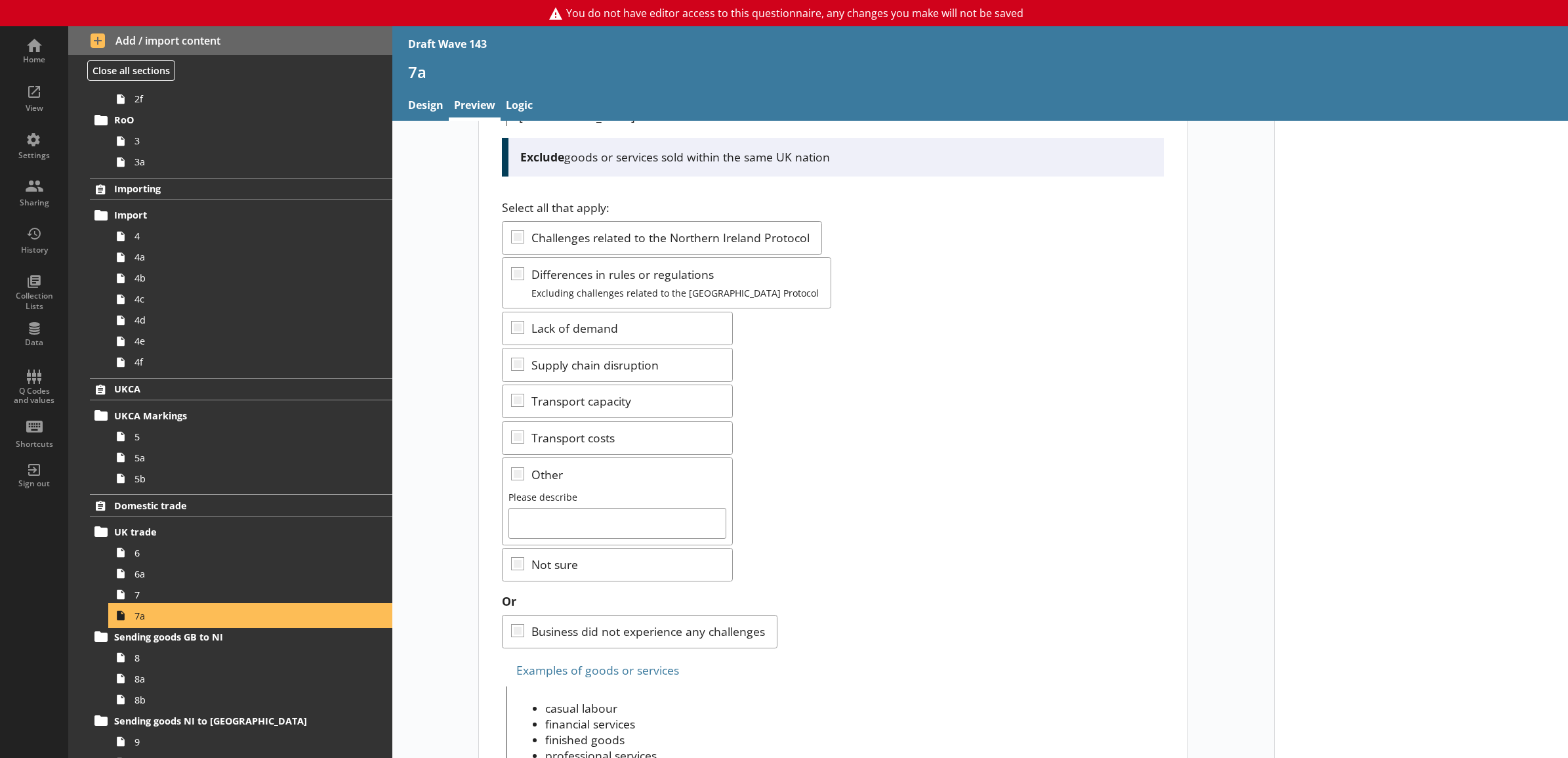
scroll to position [253, 0]
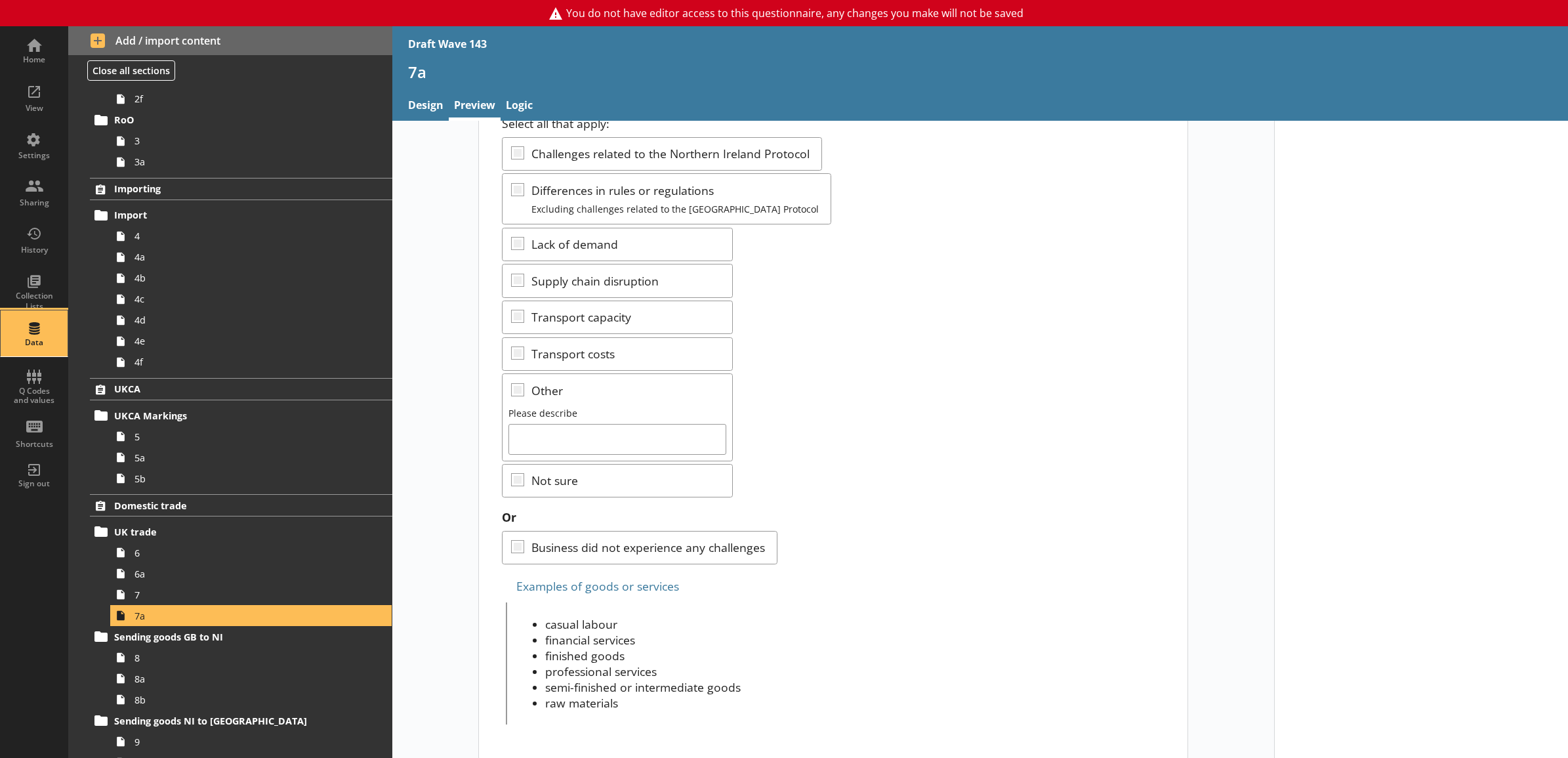
click at [41, 336] on div "Data" at bounding box center [34, 334] width 46 height 46
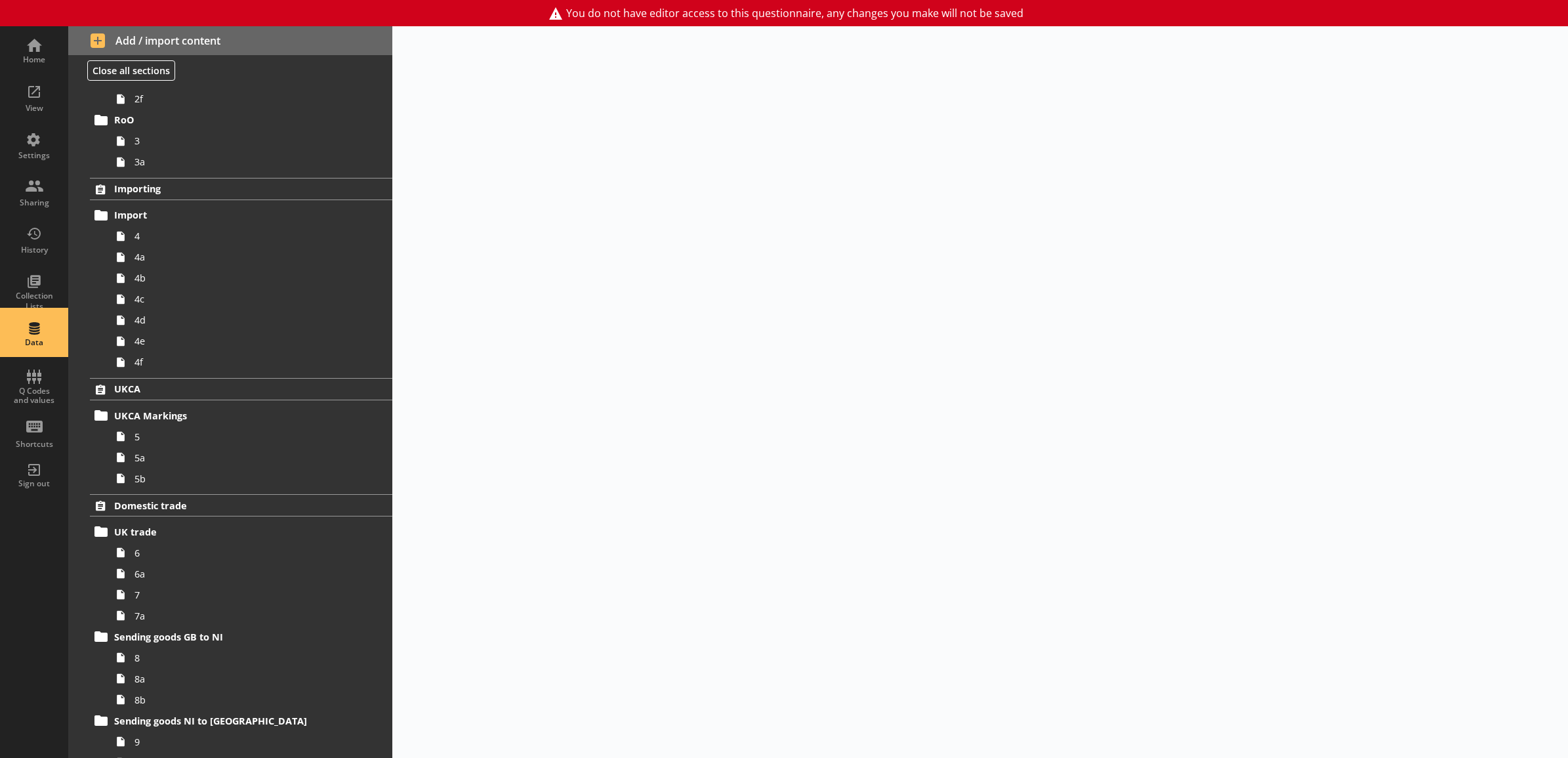
select select "Text_Optional"
select select "Date"
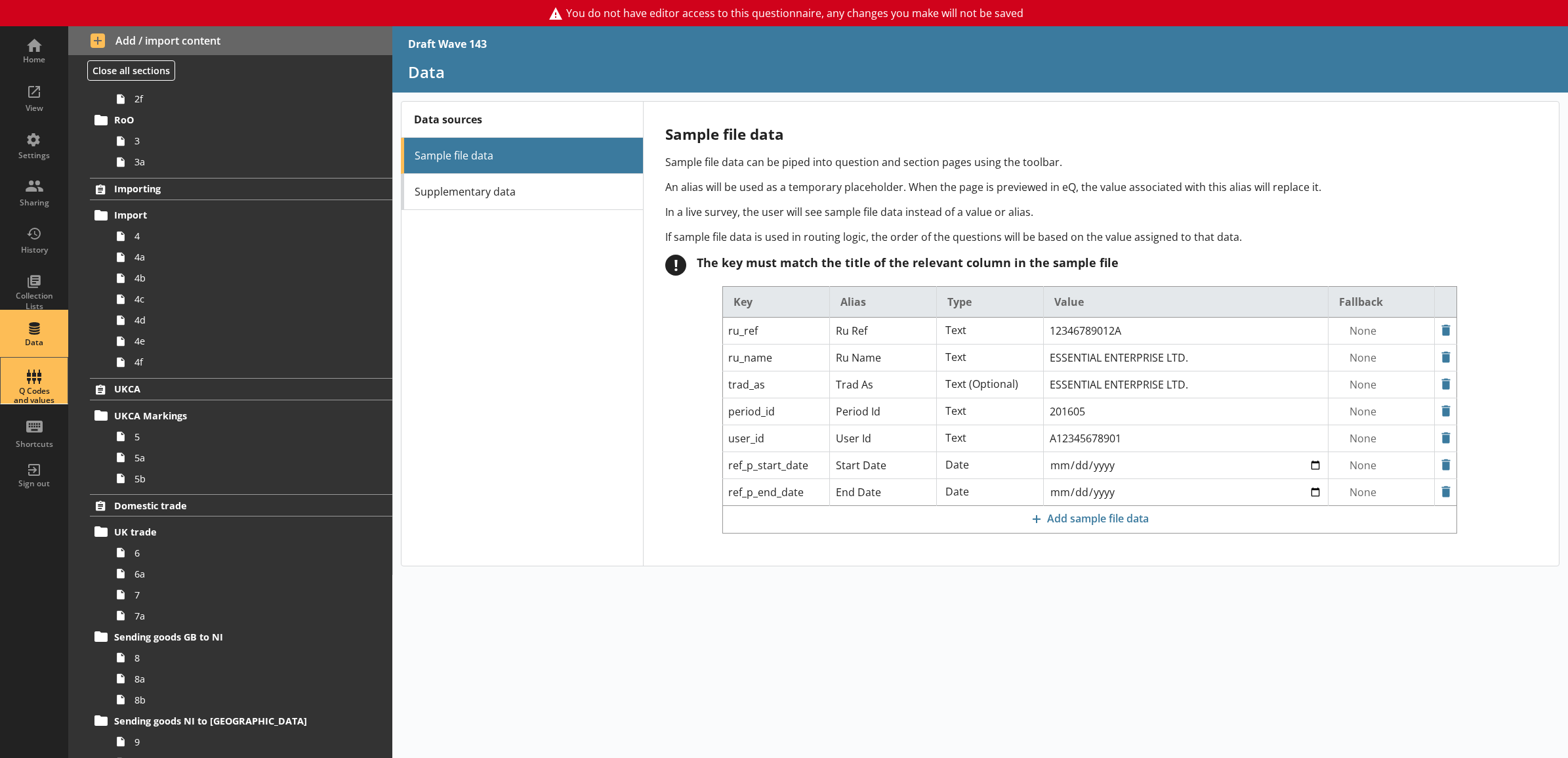
click at [34, 384] on div "Q Codes and values" at bounding box center [34, 381] width 46 height 46
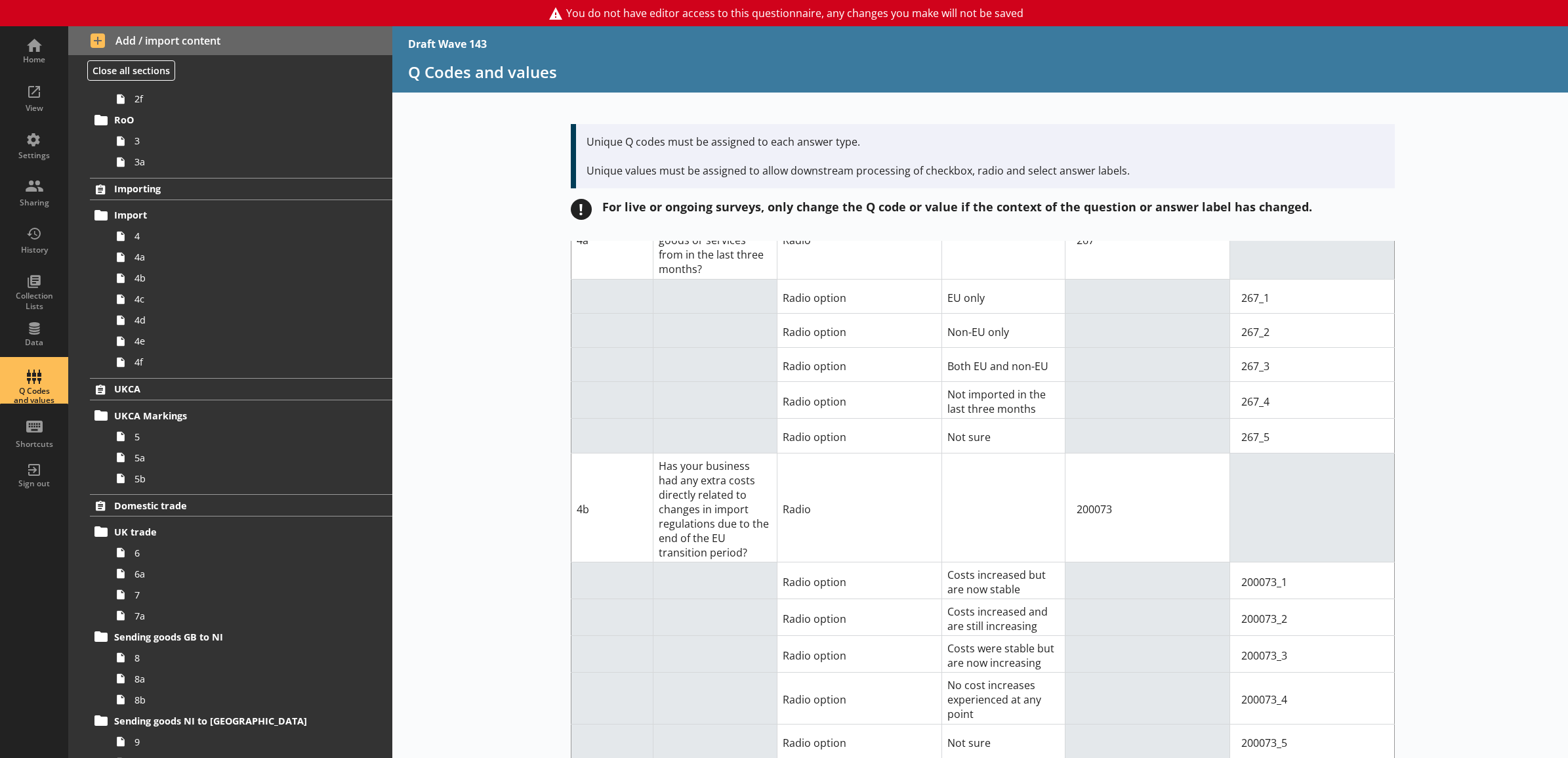
scroll to position [2071, 0]
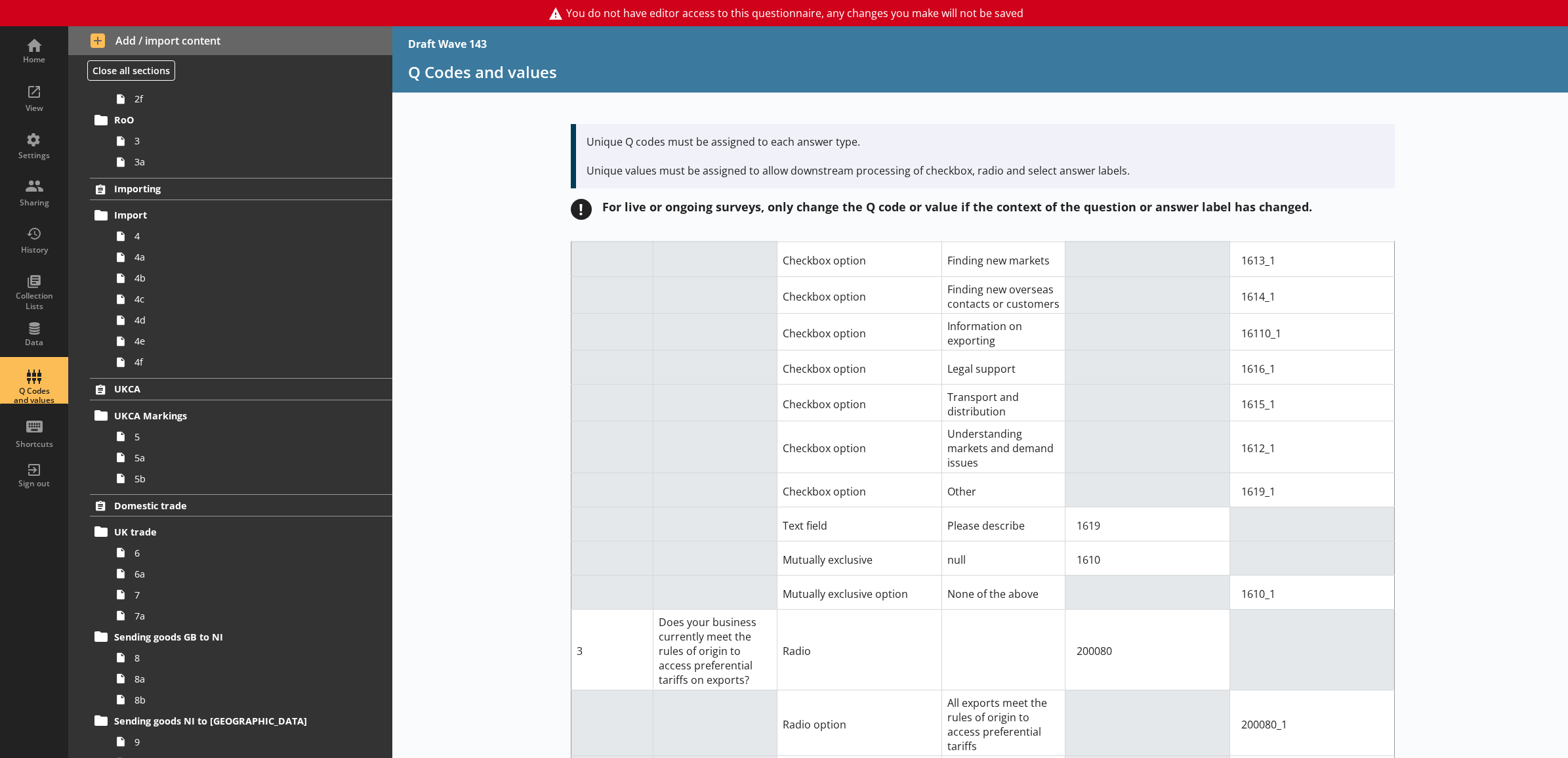
click at [542, 173] on div "Draft Wave 143 Q Codes and values Unique Q codes must be assigned to each answe…" at bounding box center [980, 392] width 1176 height 732
